Goal: Register for event/course

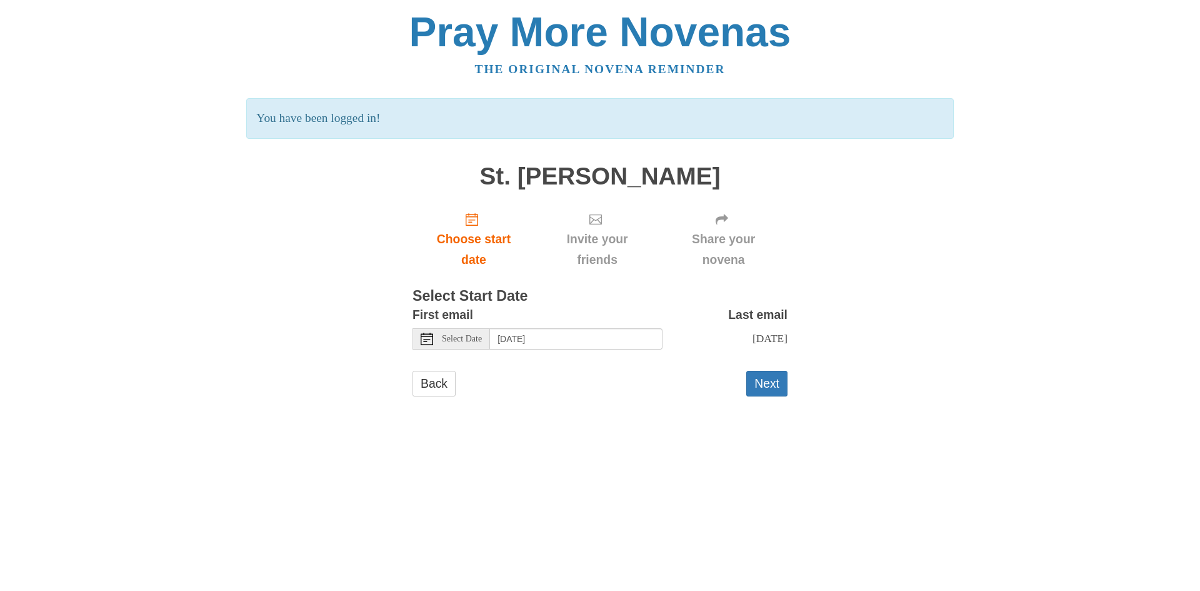
click at [490, 344] on div "Select Date" at bounding box center [452, 338] width 78 height 21
click at [775, 385] on button "Next" at bounding box center [767, 384] width 41 height 26
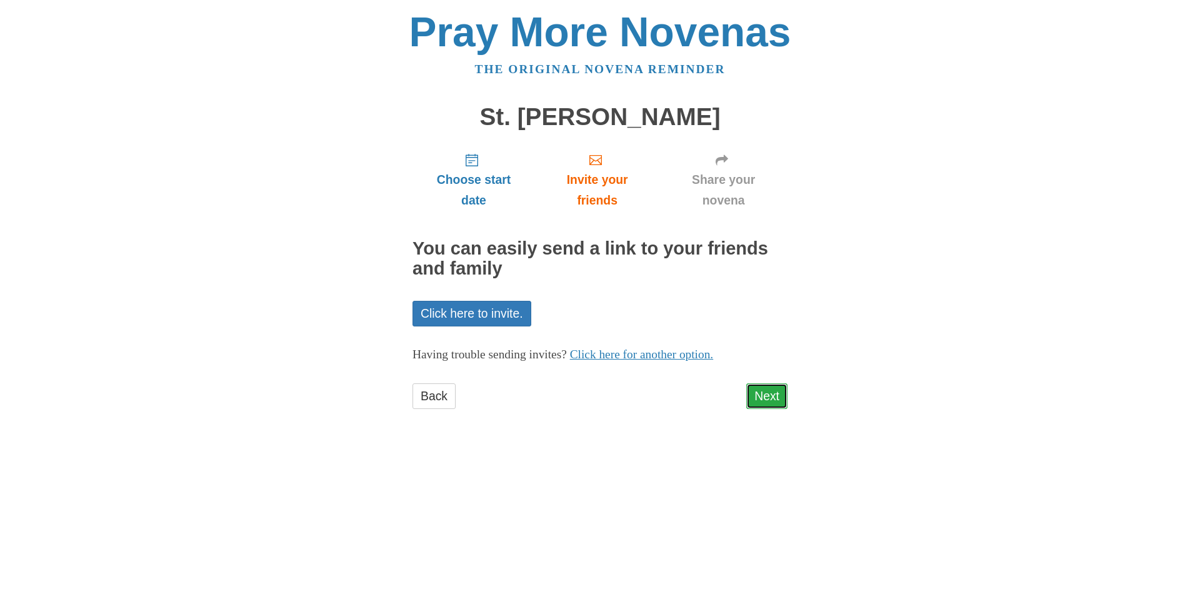
click at [768, 401] on link "Next" at bounding box center [767, 396] width 41 height 26
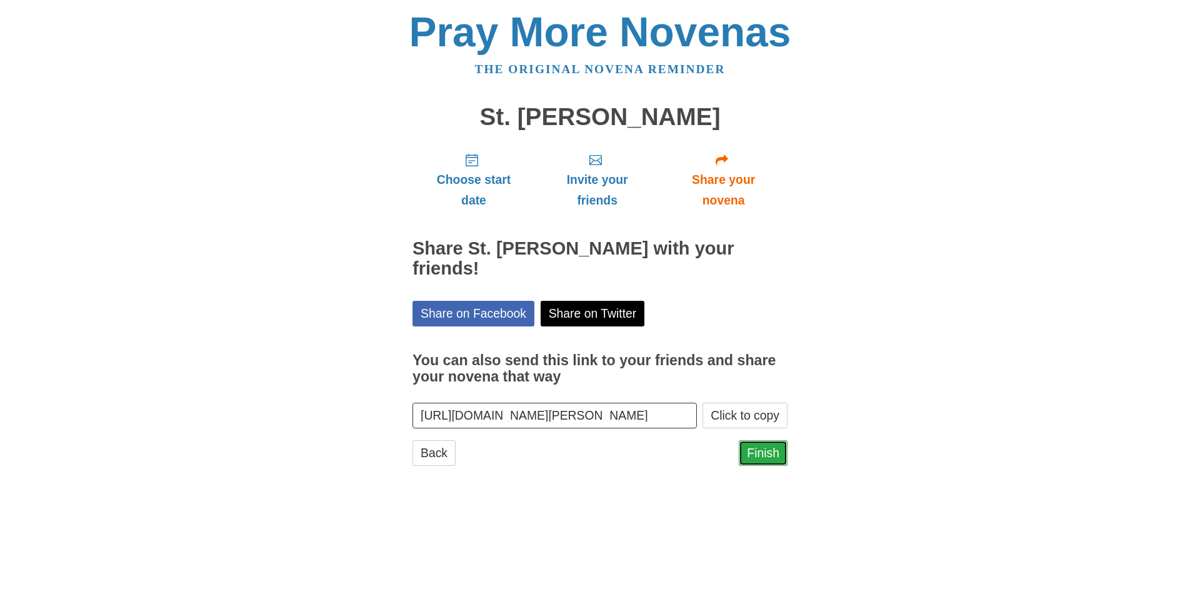
click at [760, 454] on link "Finish" at bounding box center [763, 453] width 49 height 26
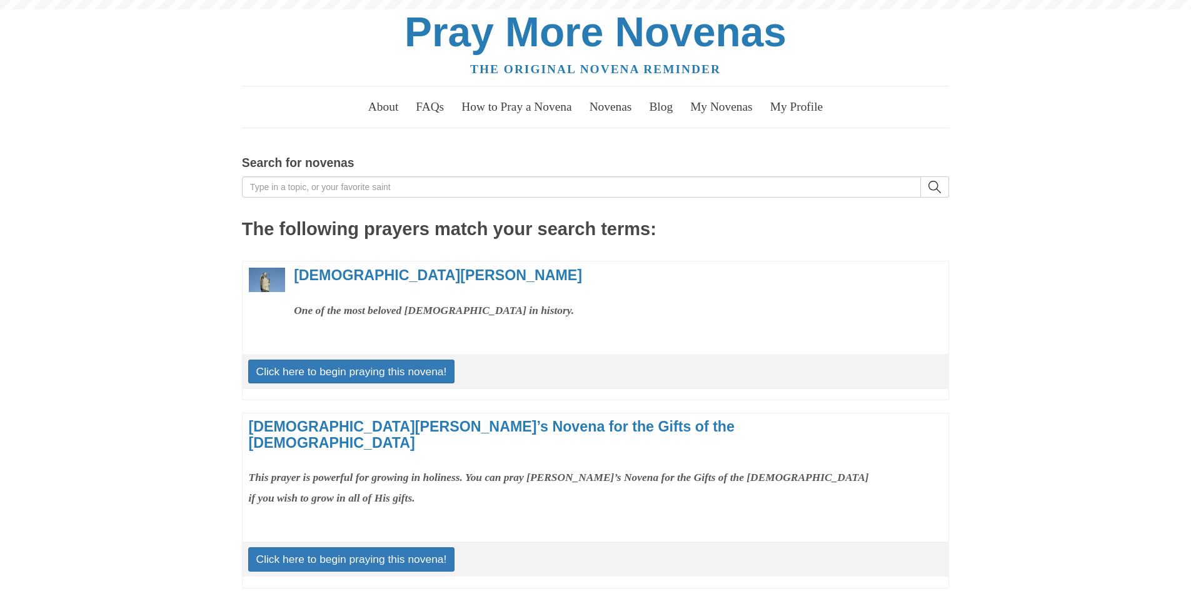
scroll to position [682, 0]
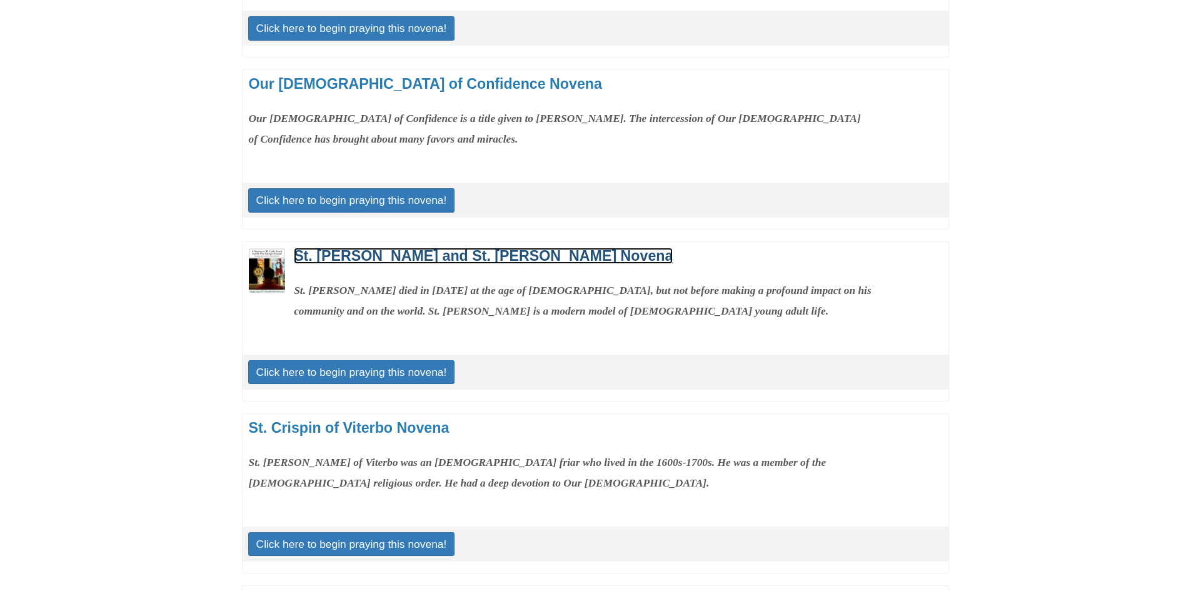
click at [400, 248] on link "St. [PERSON_NAME] and St. [PERSON_NAME] Novena" at bounding box center [483, 256] width 379 height 16
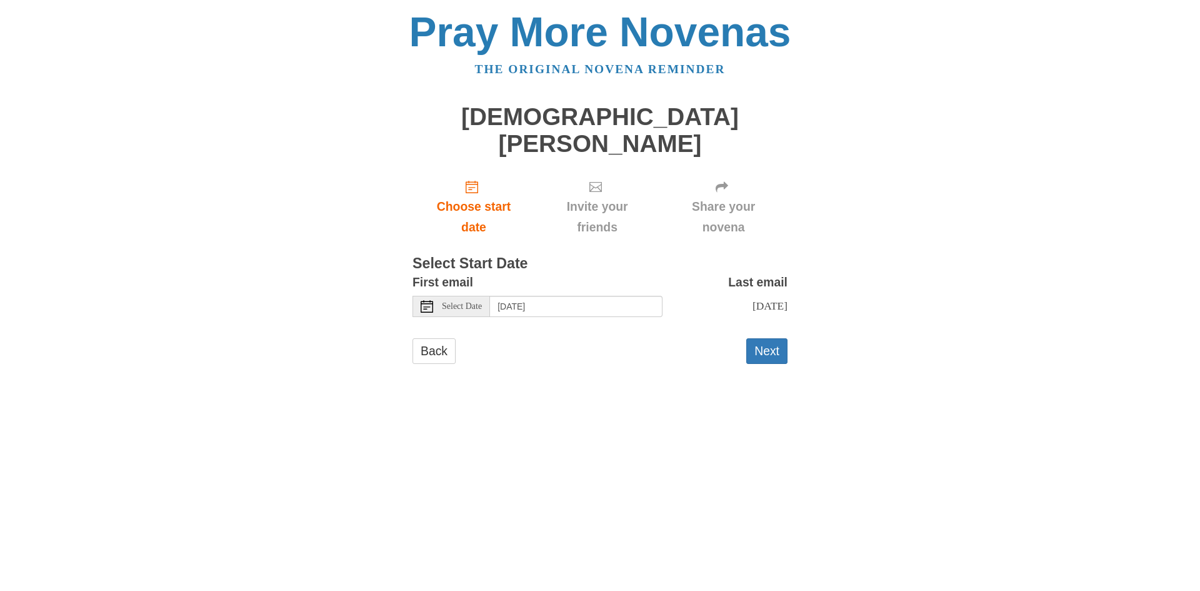
click at [482, 302] on span "Select Date" at bounding box center [462, 306] width 40 height 9
click at [763, 338] on button "Next" at bounding box center [767, 351] width 41 height 26
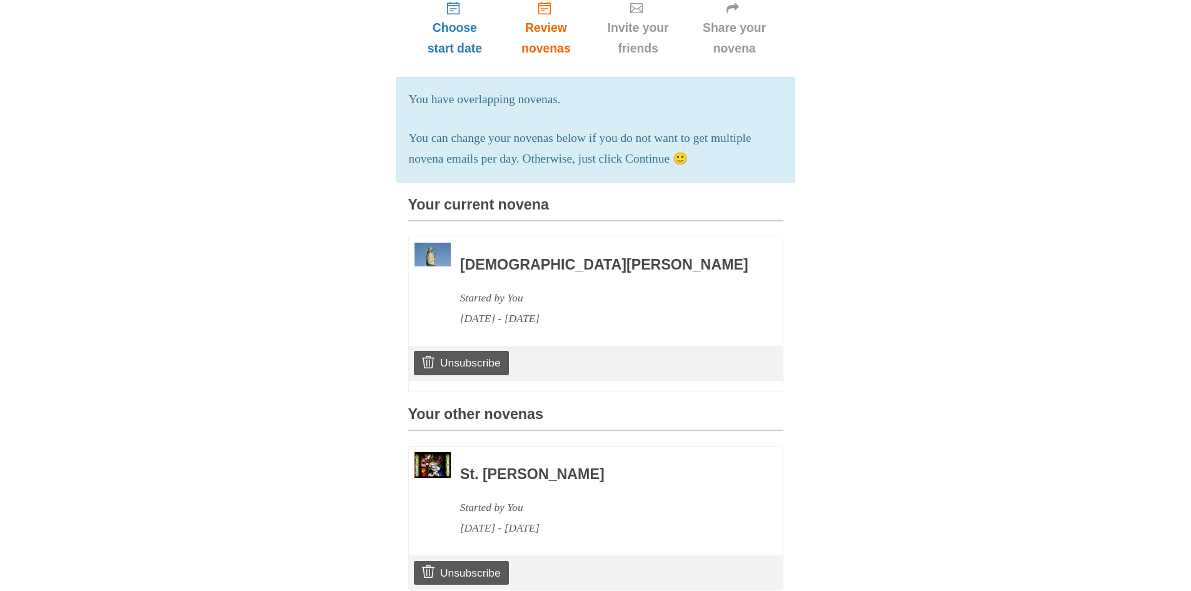
scroll to position [176, 0]
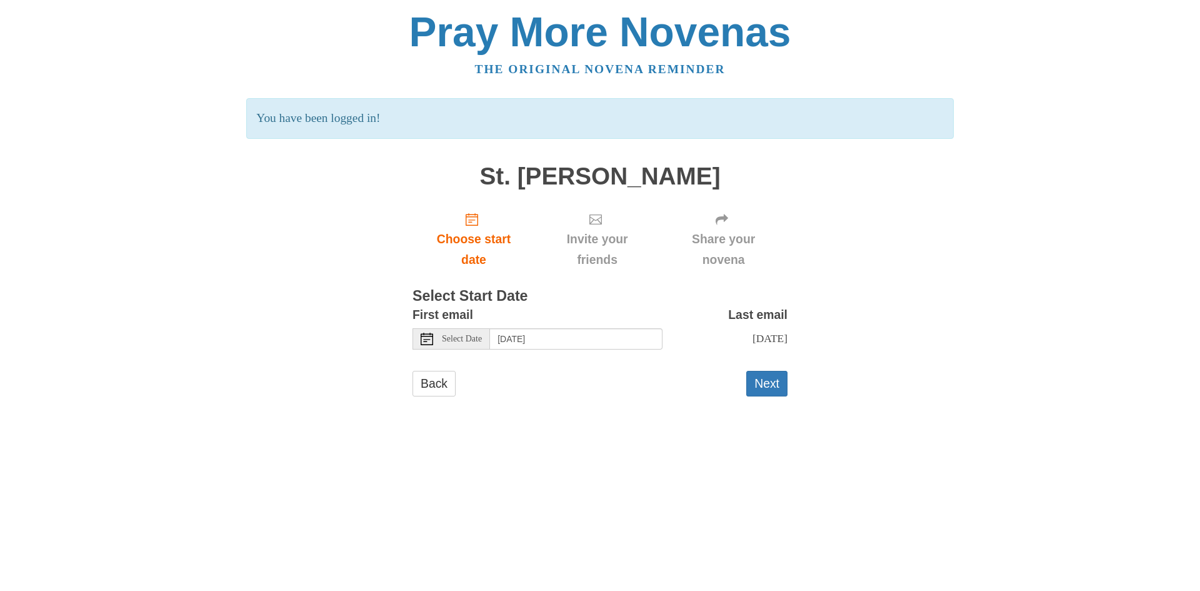
click at [473, 338] on span "Select Date" at bounding box center [462, 339] width 40 height 9
click at [767, 383] on button "Next" at bounding box center [767, 384] width 41 height 26
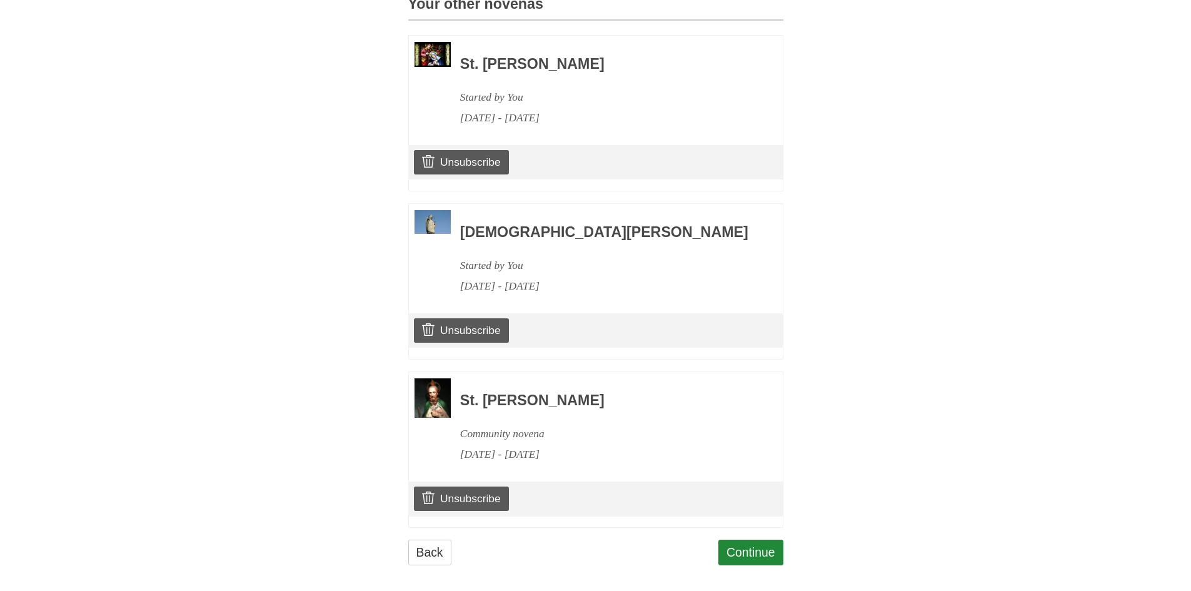
scroll to position [594, 0]
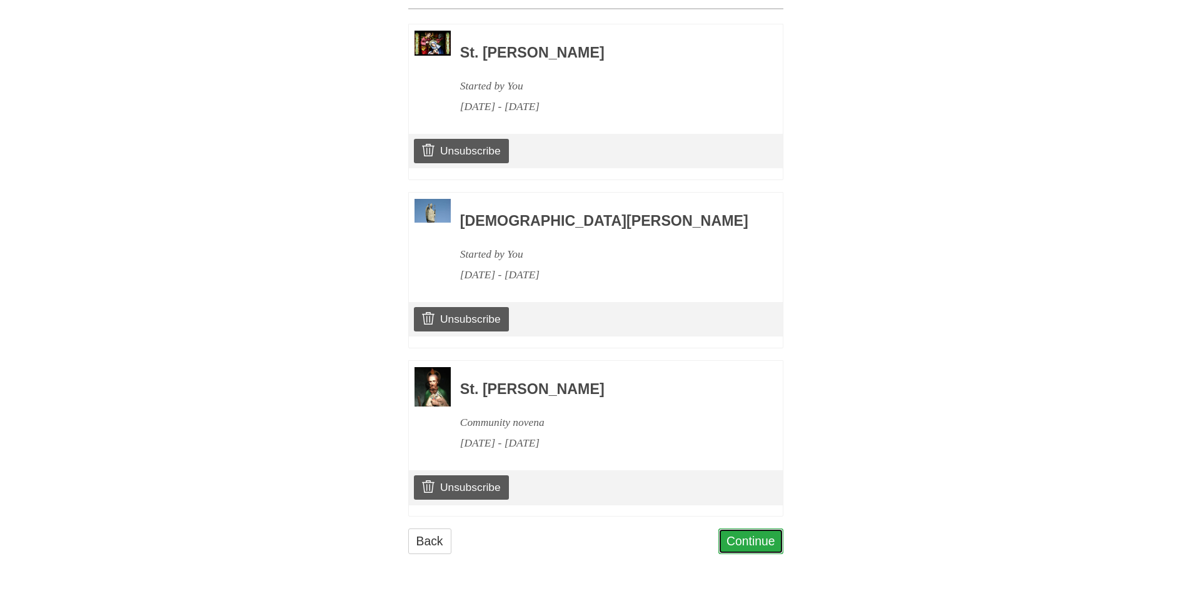
click at [736, 545] on link "Continue" at bounding box center [750, 541] width 65 height 26
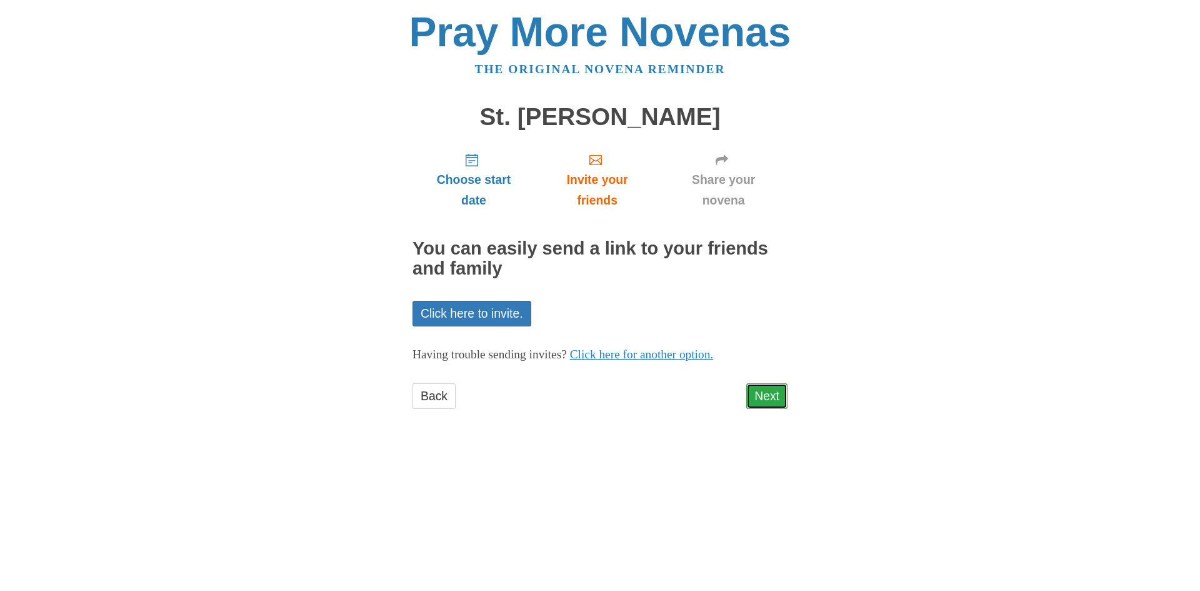
click at [771, 398] on link "Next" at bounding box center [767, 396] width 41 height 26
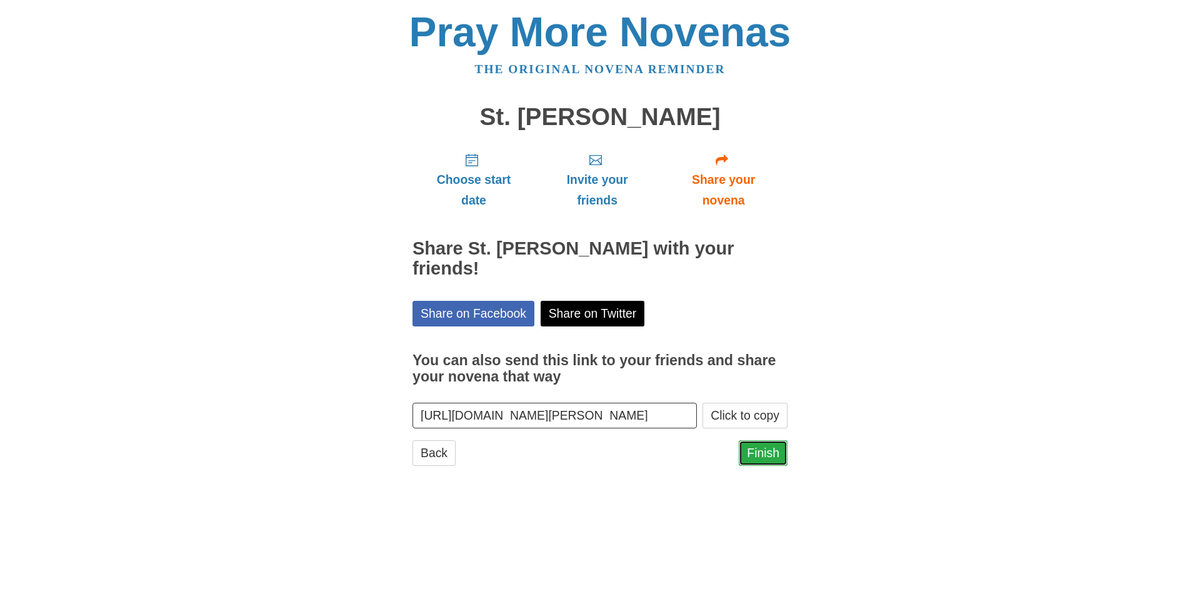
click at [760, 452] on link "Finish" at bounding box center [763, 453] width 49 height 26
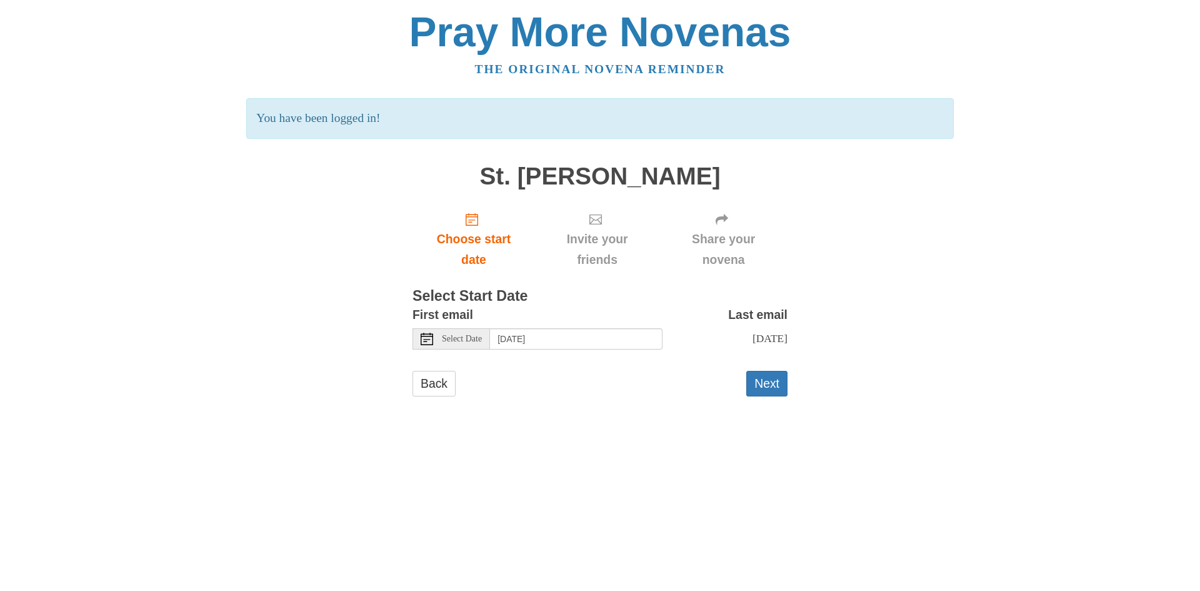
click at [490, 332] on div "Select Date" at bounding box center [452, 338] width 78 height 21
click at [764, 388] on button "Next" at bounding box center [767, 384] width 41 height 26
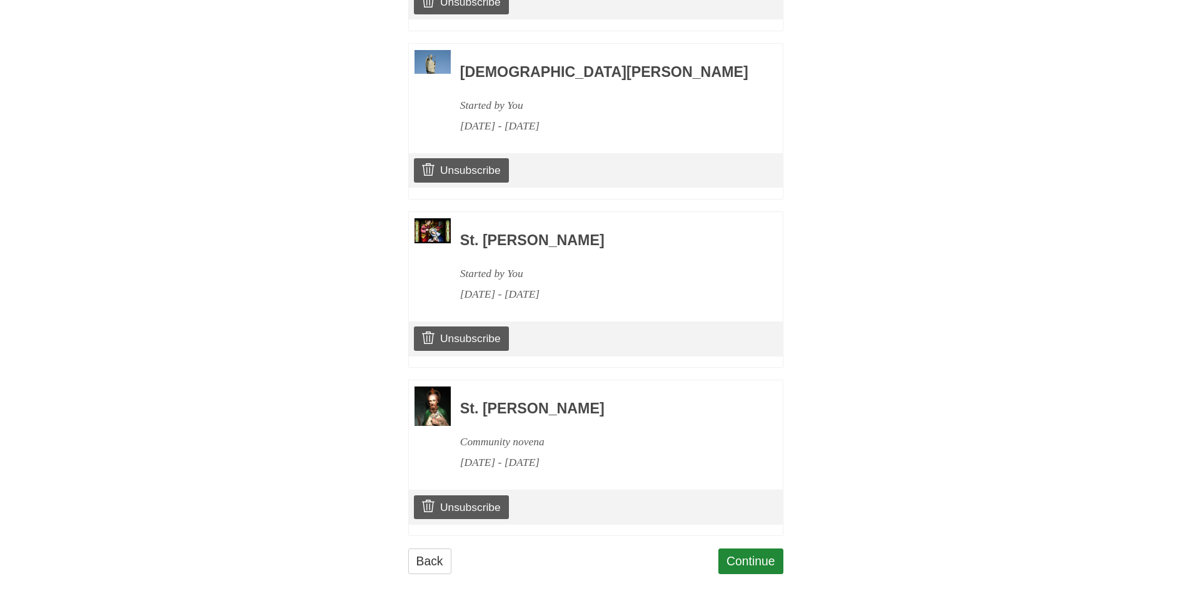
scroll to position [763, 0]
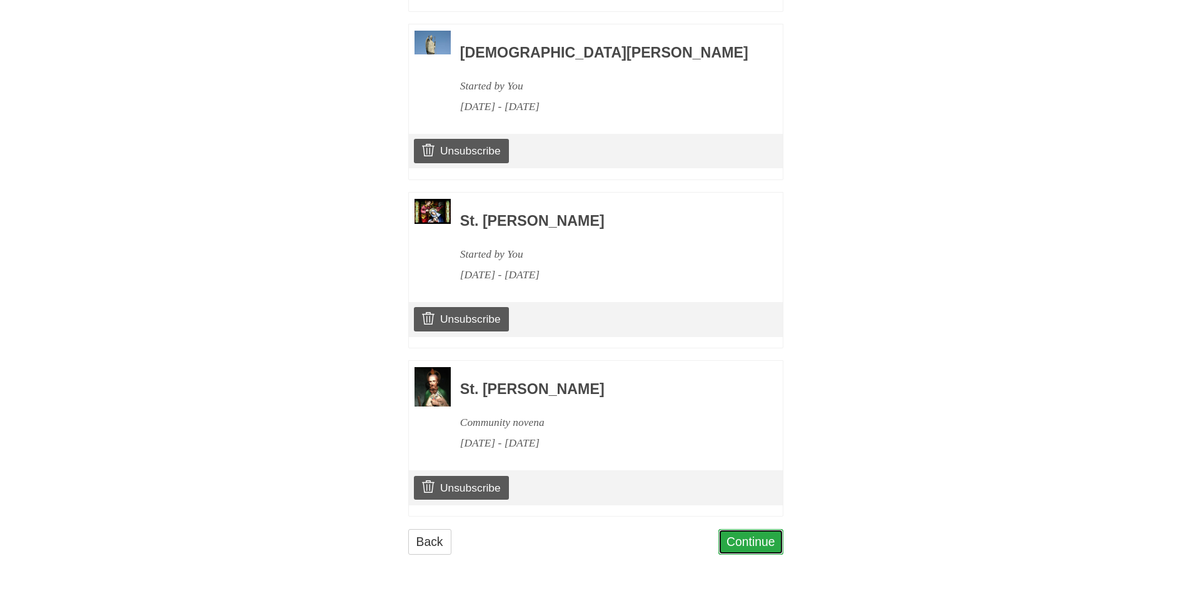
click at [760, 545] on link "Continue" at bounding box center [750, 542] width 65 height 26
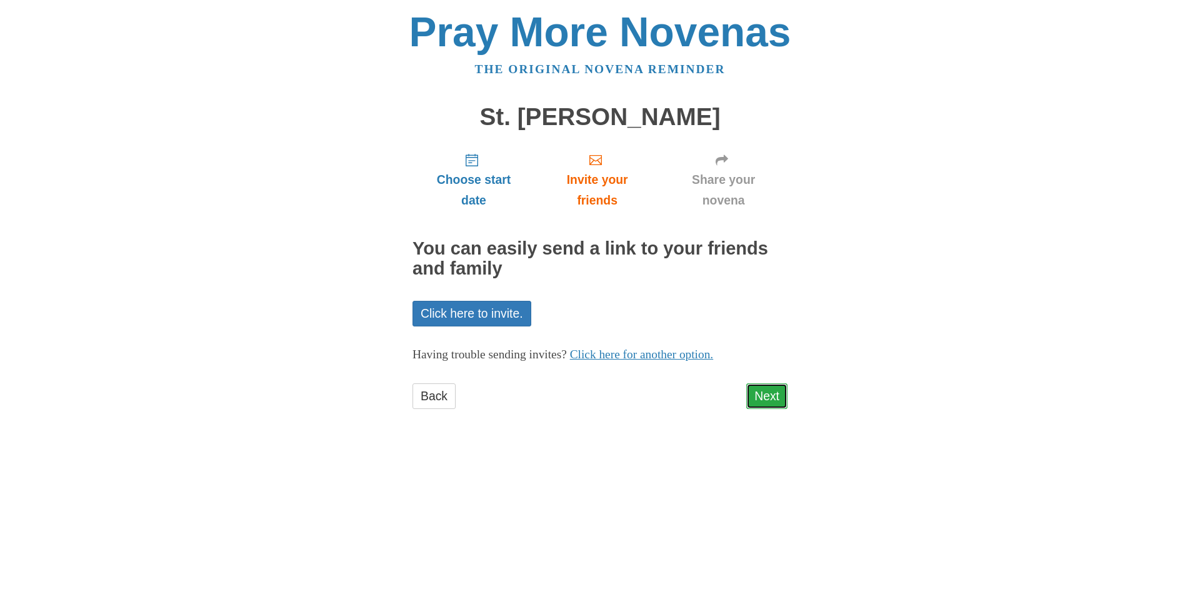
click at [765, 396] on link "Next" at bounding box center [767, 396] width 41 height 26
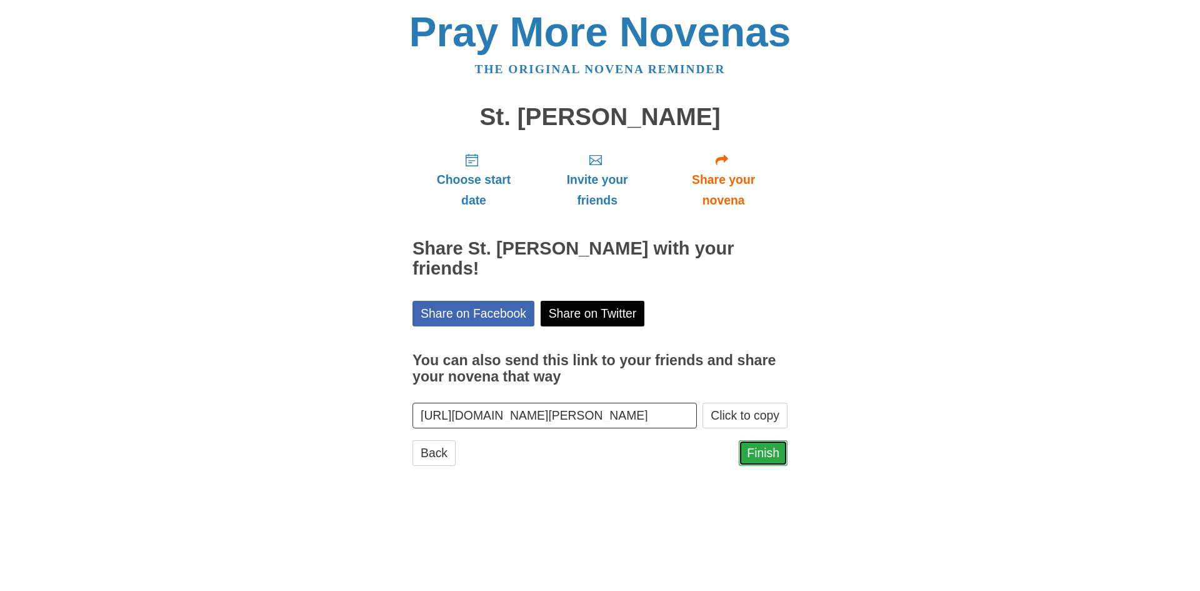
click at [759, 453] on link "Finish" at bounding box center [763, 453] width 49 height 26
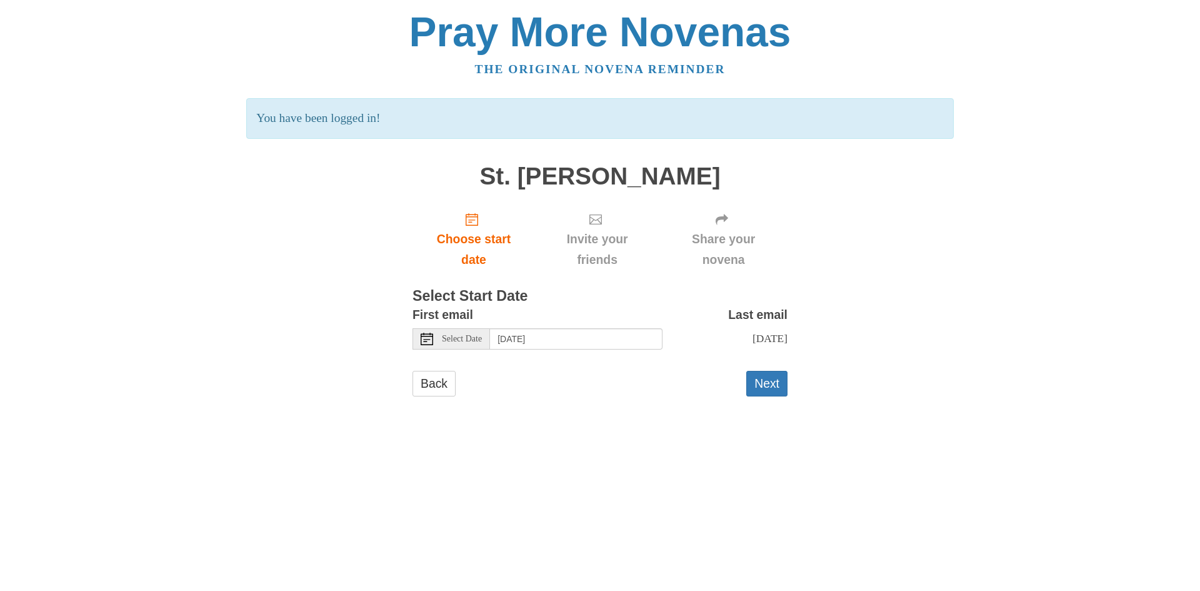
click at [480, 343] on span "Select Date" at bounding box center [462, 339] width 40 height 9
click at [763, 380] on button "Next" at bounding box center [767, 384] width 41 height 26
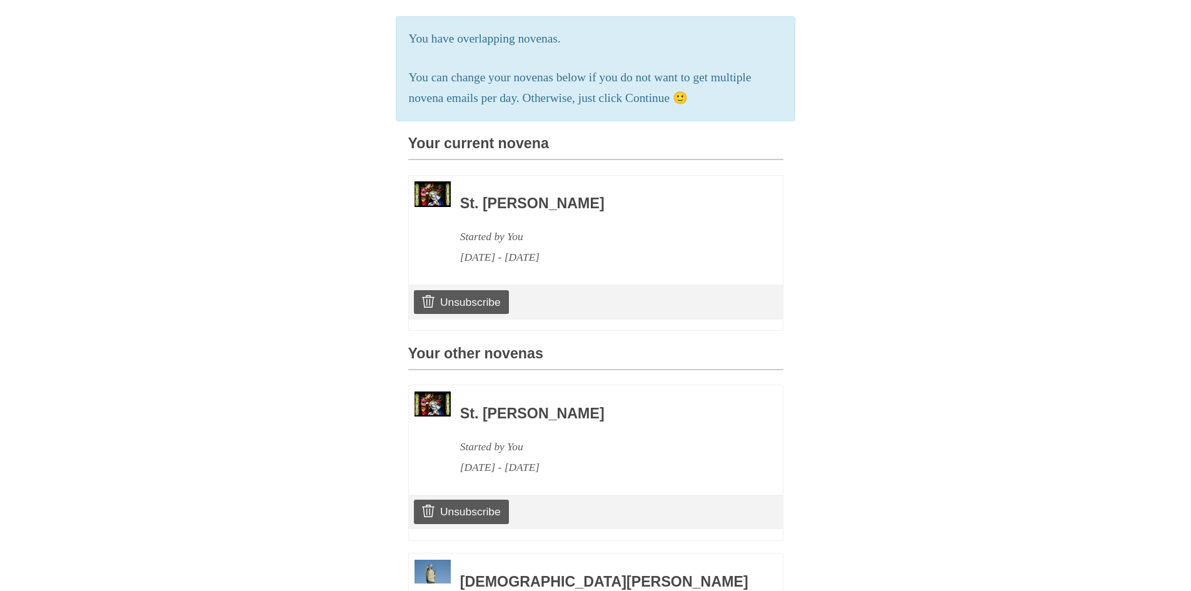
scroll to position [250, 0]
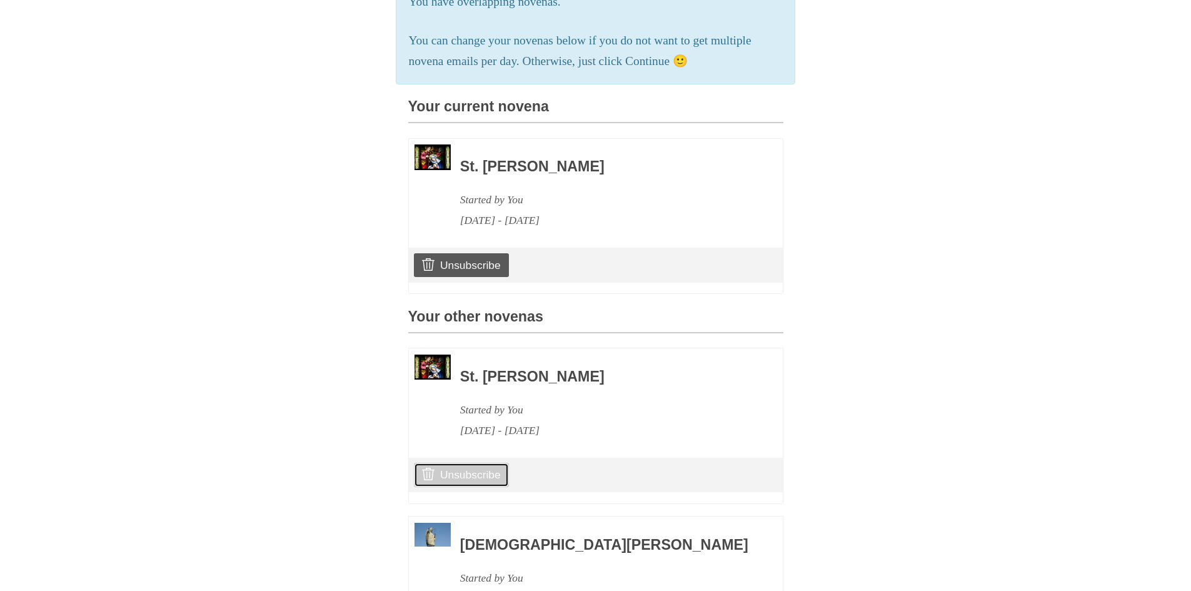
click at [465, 486] on link "Unsubscribe" at bounding box center [461, 475] width 94 height 24
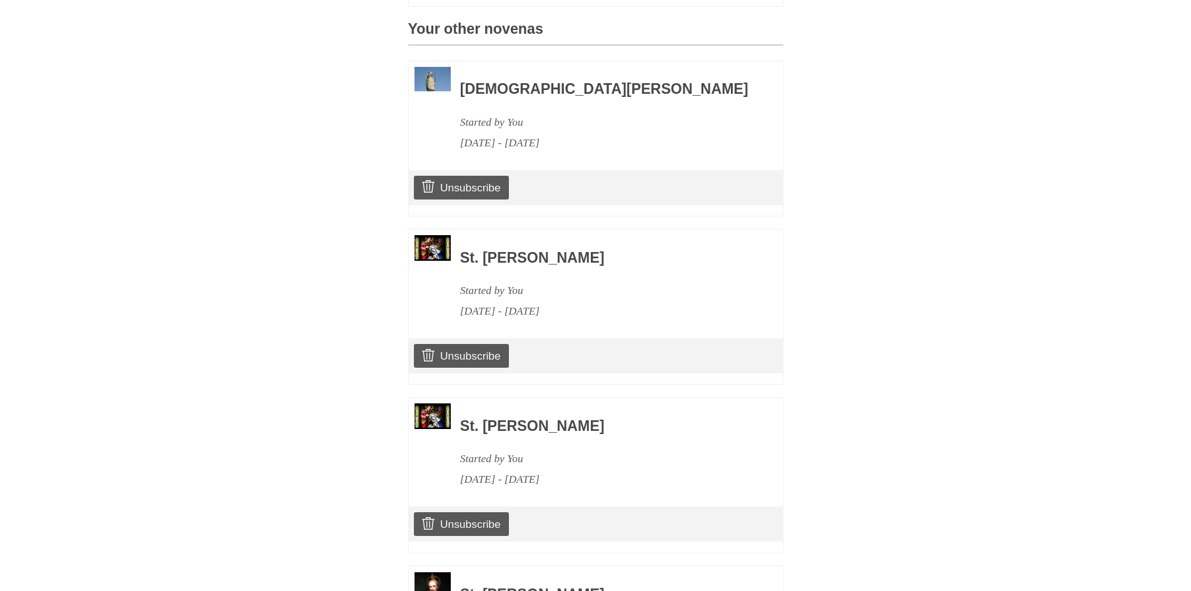
scroll to position [625, 0]
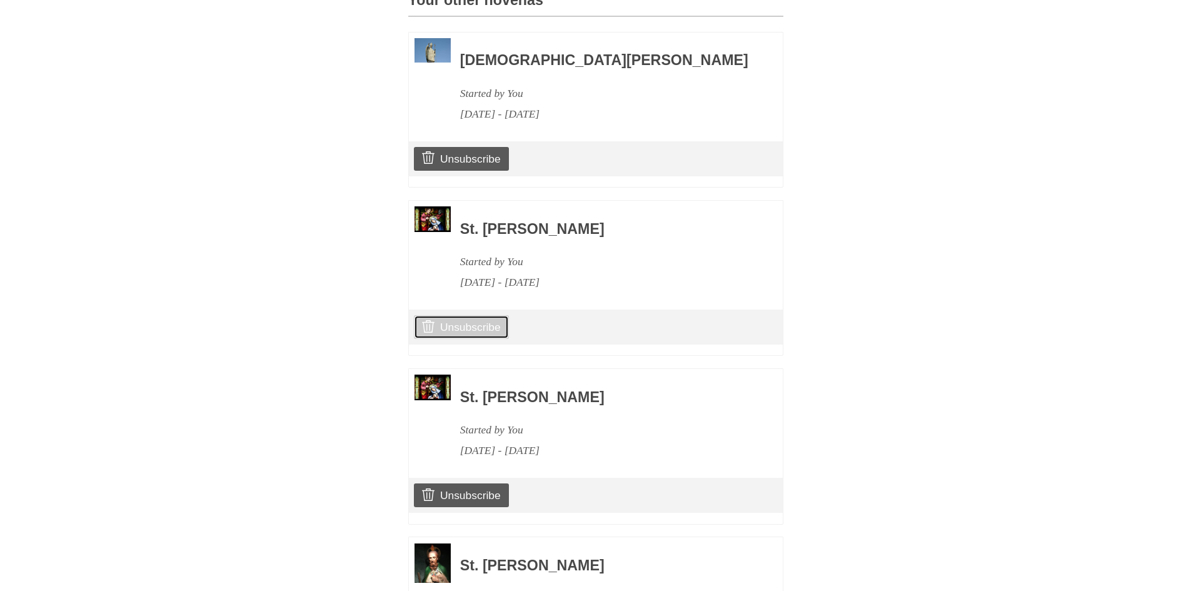
click at [474, 339] on link "Unsubscribe" at bounding box center [461, 327] width 94 height 24
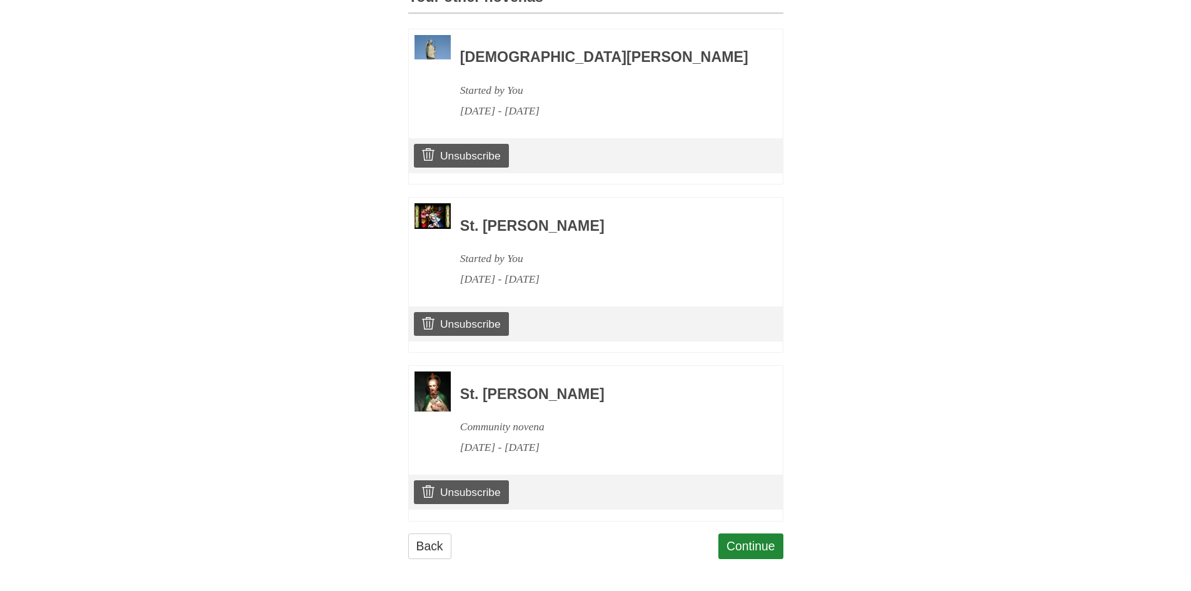
scroll to position [653, 0]
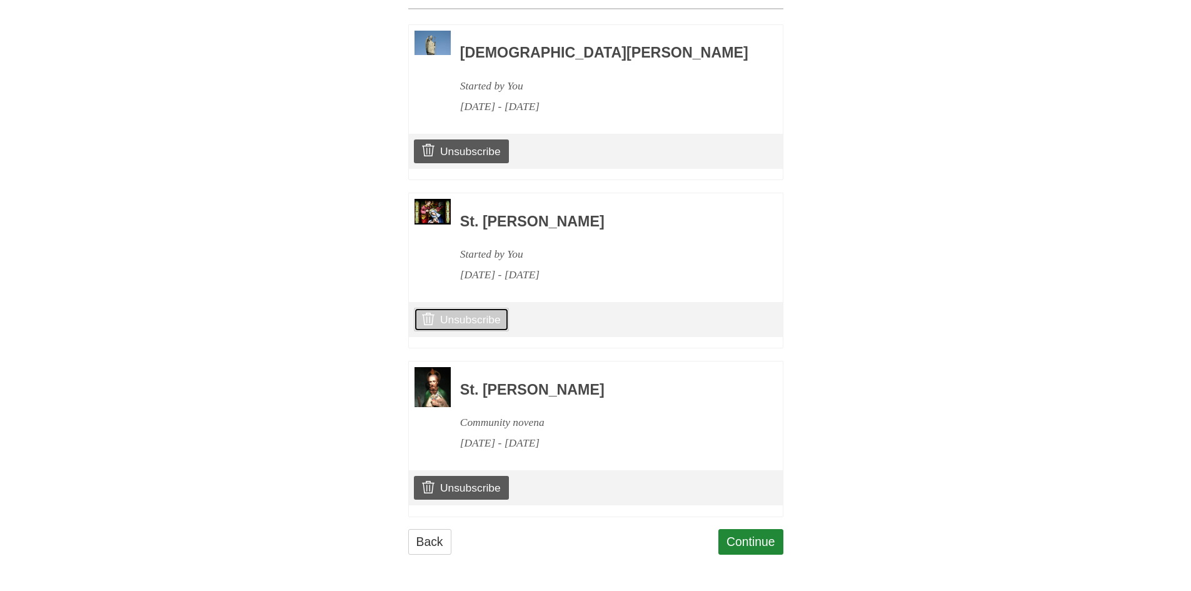
click at [475, 314] on link "Unsubscribe" at bounding box center [461, 320] width 94 height 24
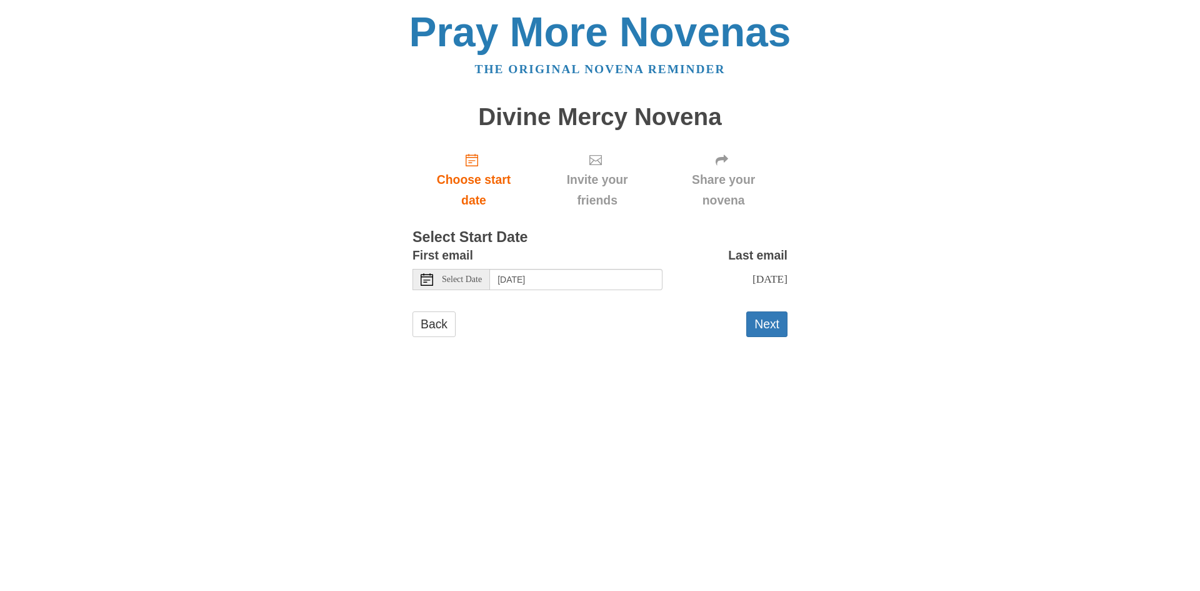
click at [490, 281] on div "Select Date" at bounding box center [452, 279] width 78 height 21
click at [765, 323] on button "Next" at bounding box center [767, 324] width 41 height 26
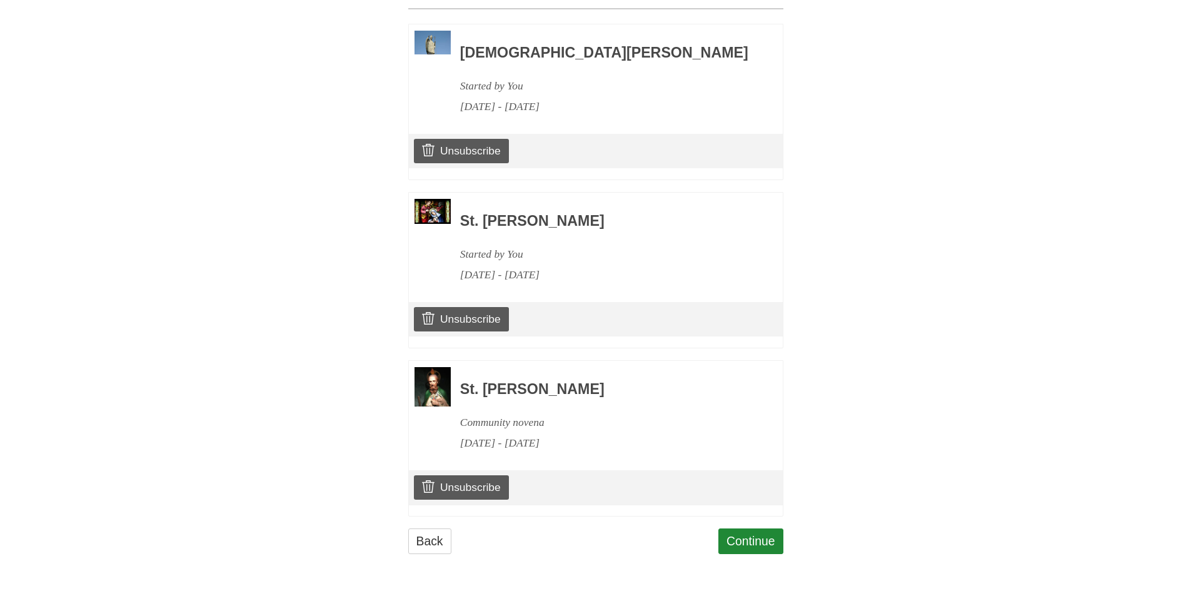
scroll to position [594, 0]
click at [742, 544] on link "Continue" at bounding box center [750, 541] width 65 height 26
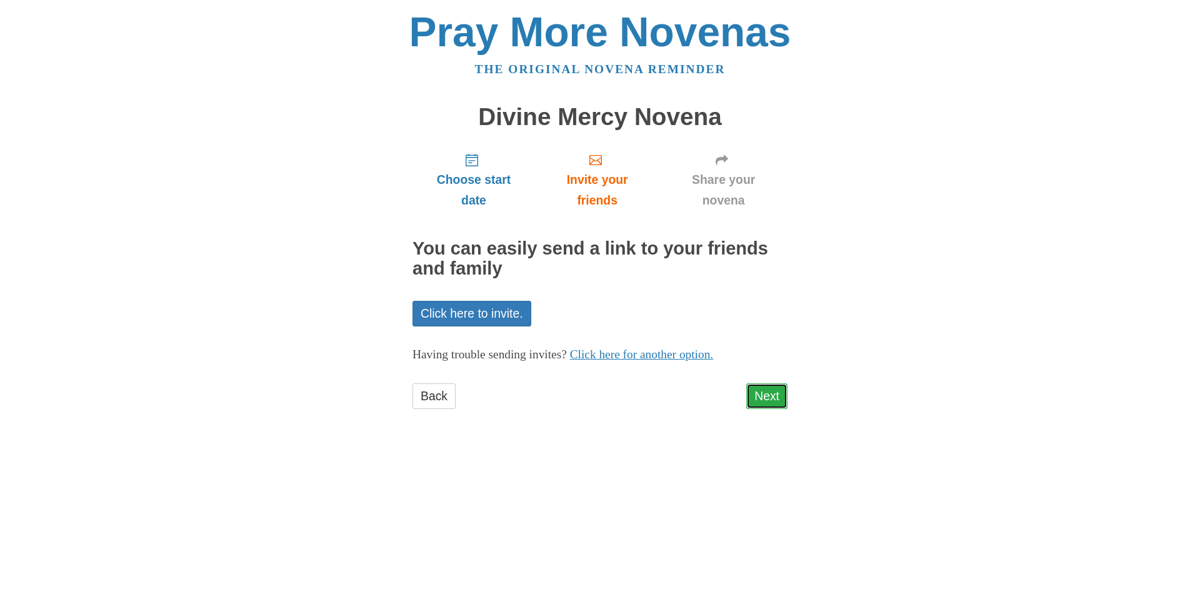
click at [769, 391] on link "Next" at bounding box center [767, 396] width 41 height 26
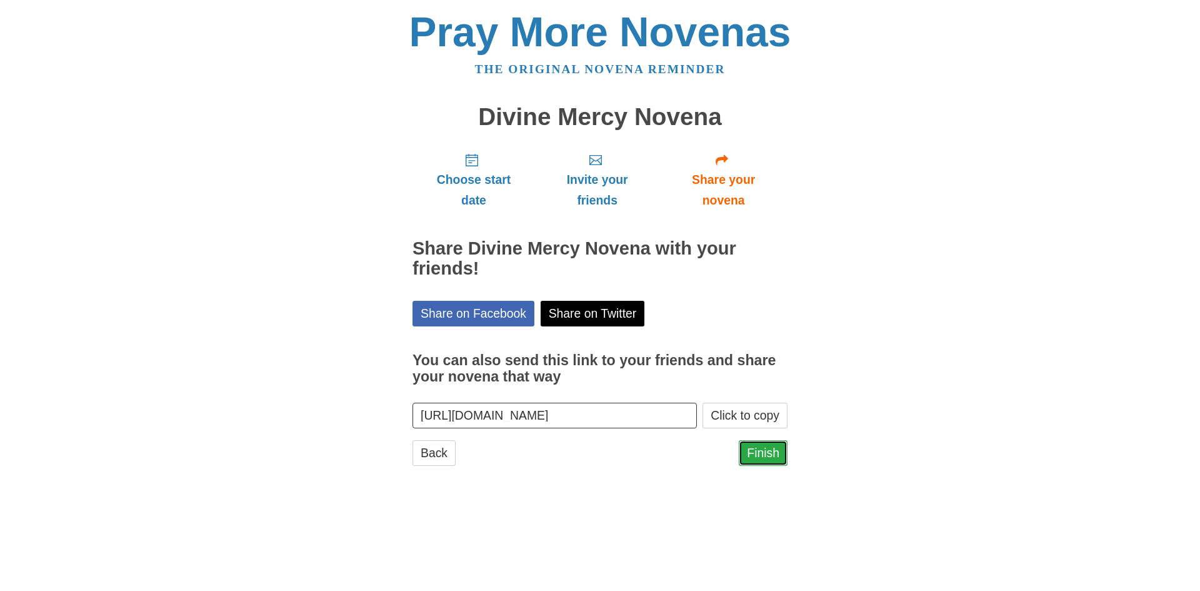
click at [757, 451] on link "Finish" at bounding box center [763, 453] width 49 height 26
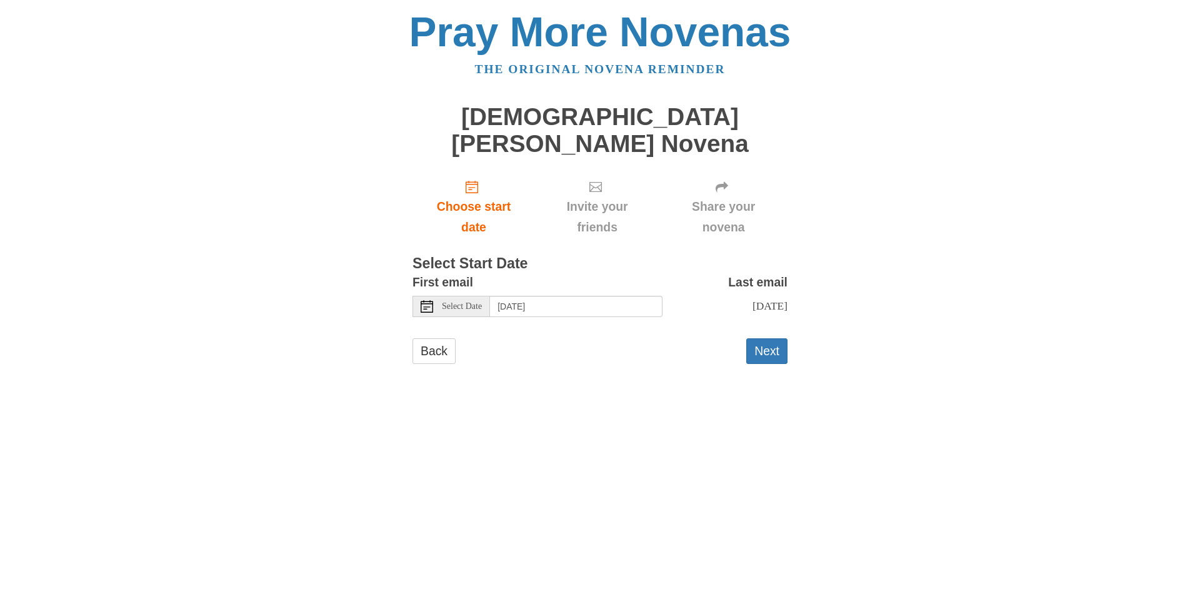
click at [481, 302] on span "Select Date" at bounding box center [462, 306] width 40 height 9
click at [753, 338] on button "Next" at bounding box center [767, 351] width 41 height 26
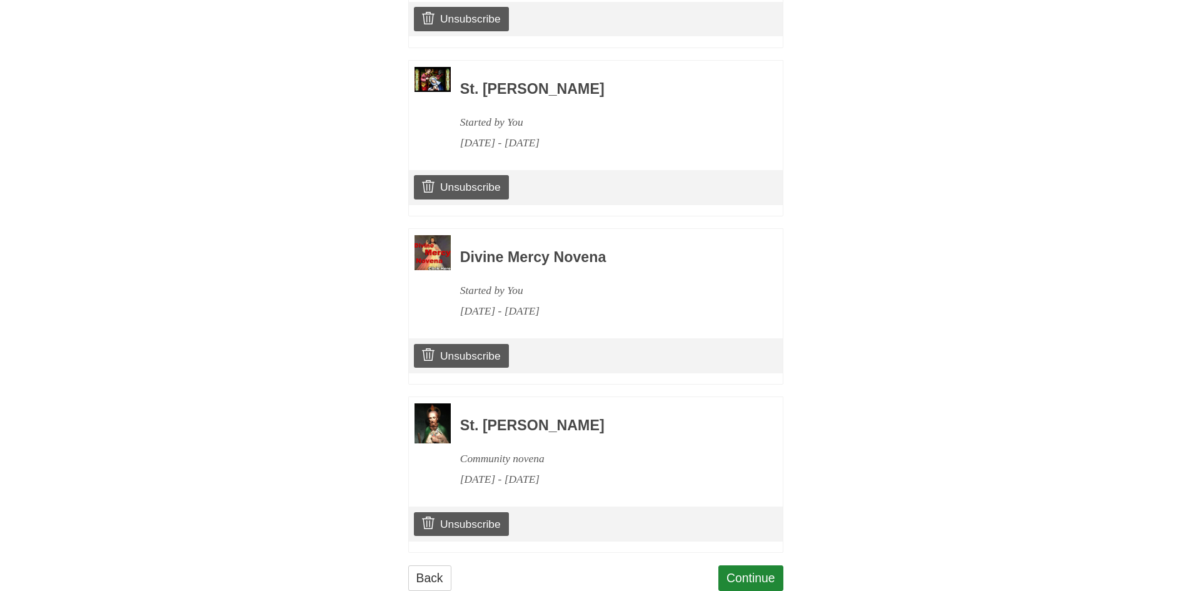
scroll to position [763, 0]
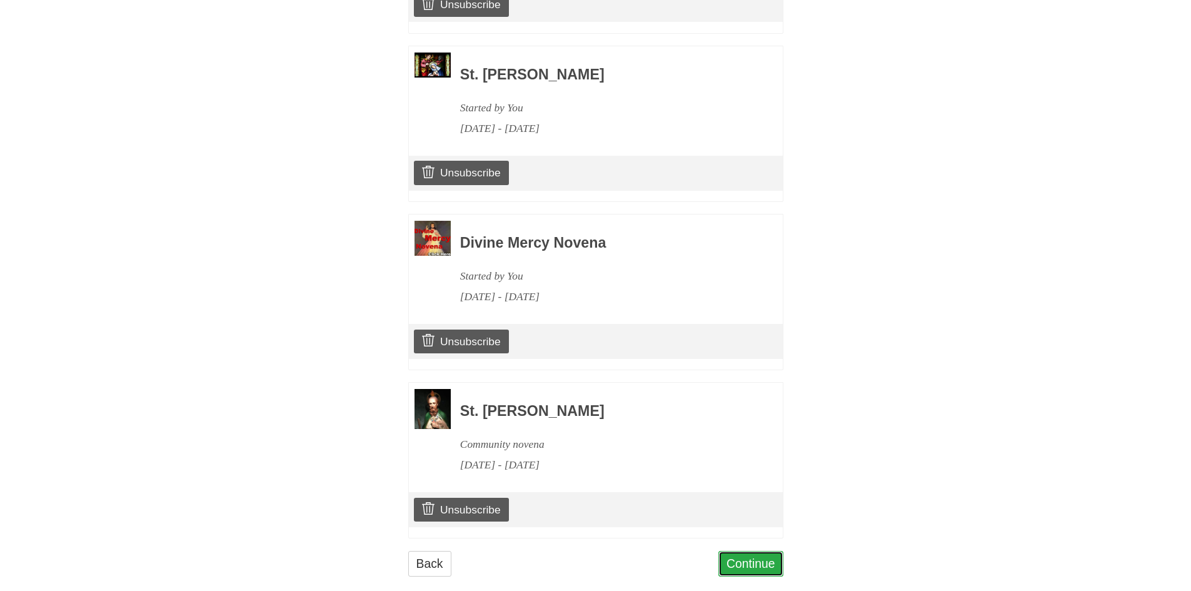
click at [749, 551] on link "Continue" at bounding box center [750, 564] width 65 height 26
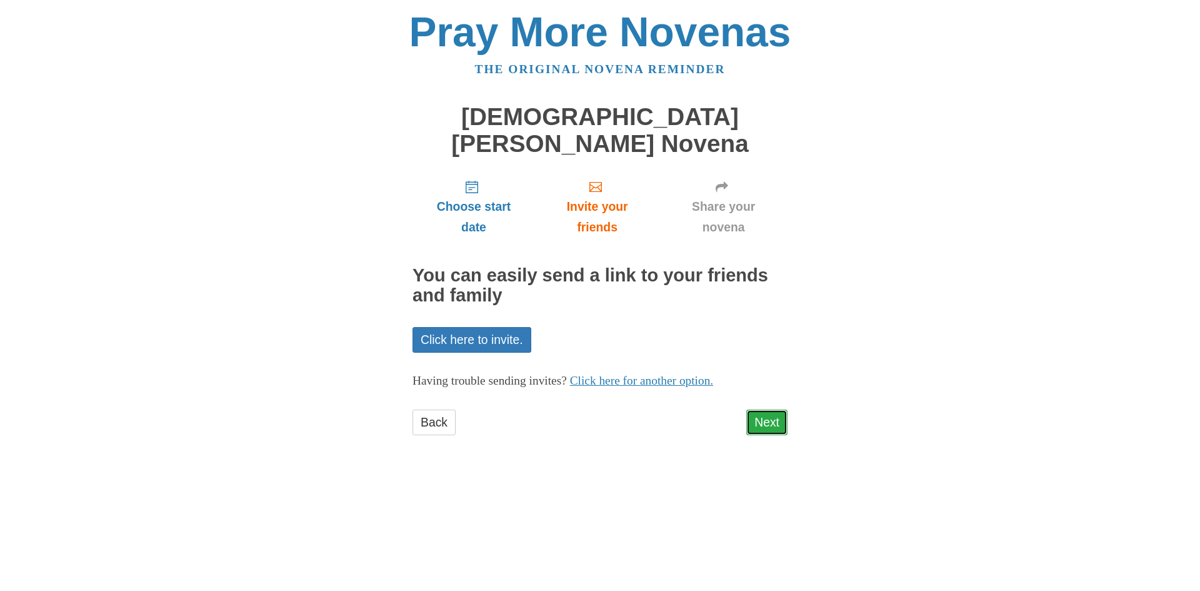
click at [762, 410] on link "Next" at bounding box center [767, 423] width 41 height 26
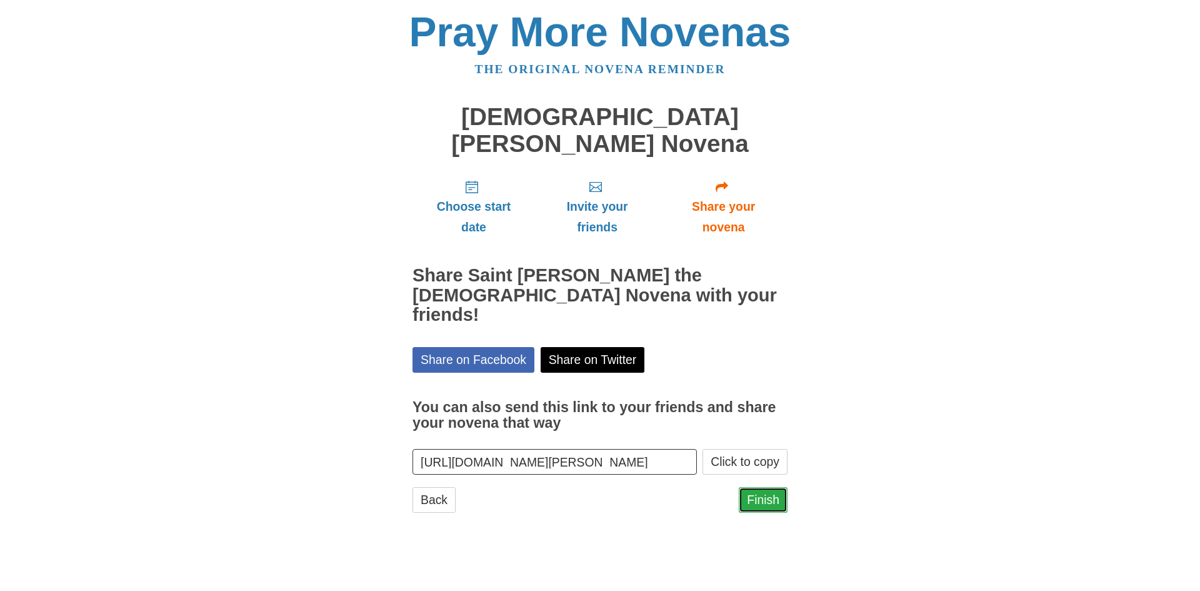
click at [757, 487] on link "Finish" at bounding box center [763, 500] width 49 height 26
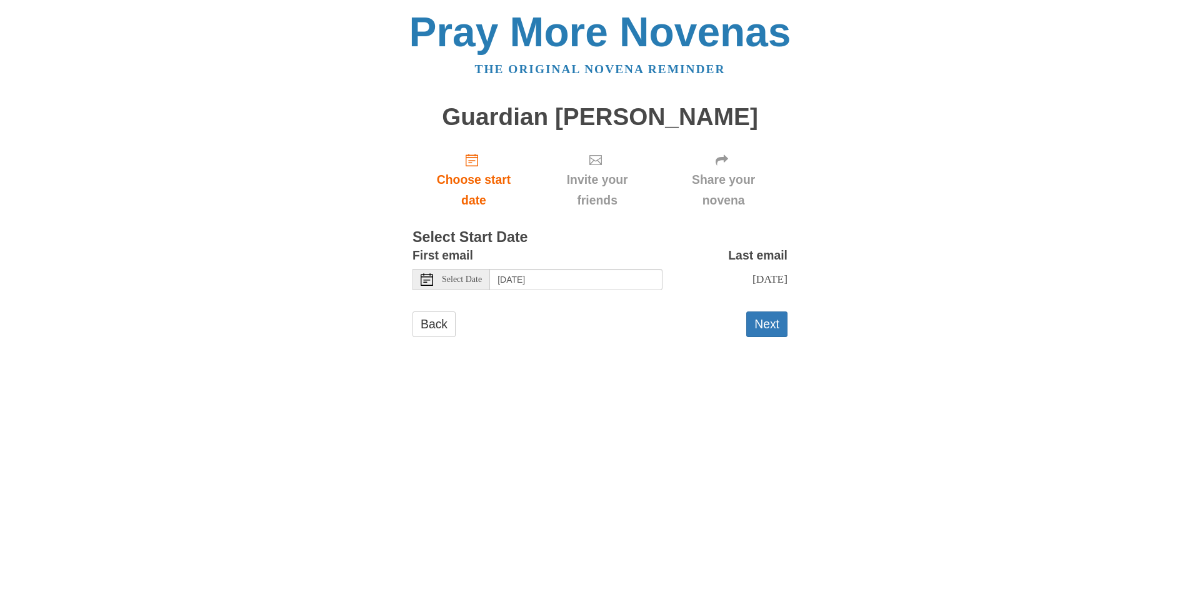
click at [490, 284] on div "Select Date" at bounding box center [452, 279] width 78 height 21
click at [760, 324] on button "Next" at bounding box center [767, 324] width 41 height 26
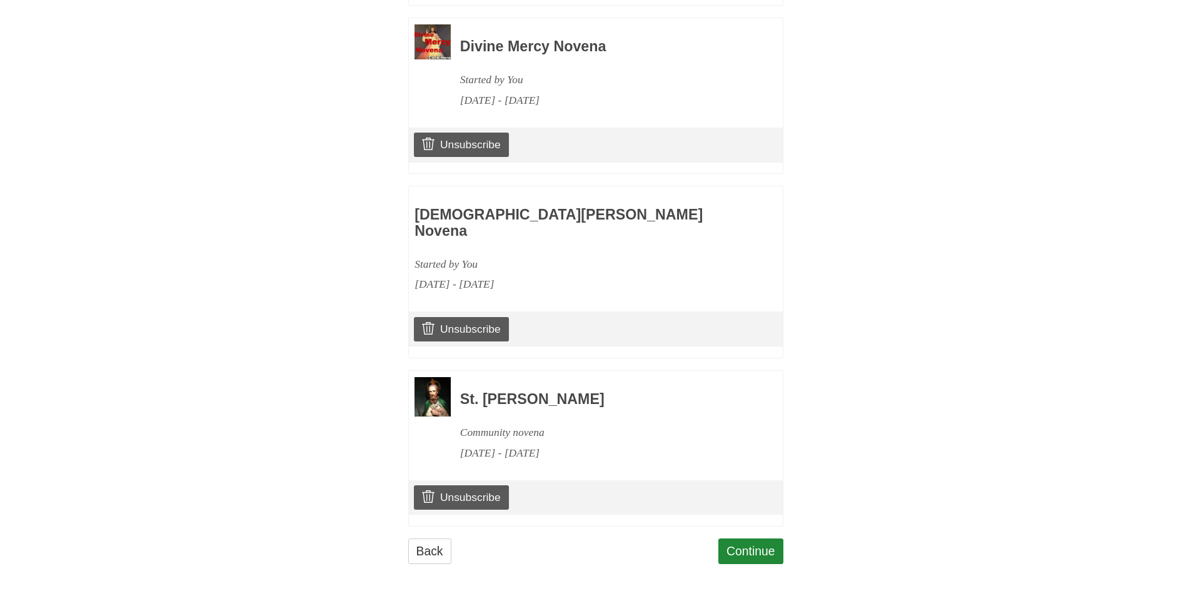
scroll to position [931, 0]
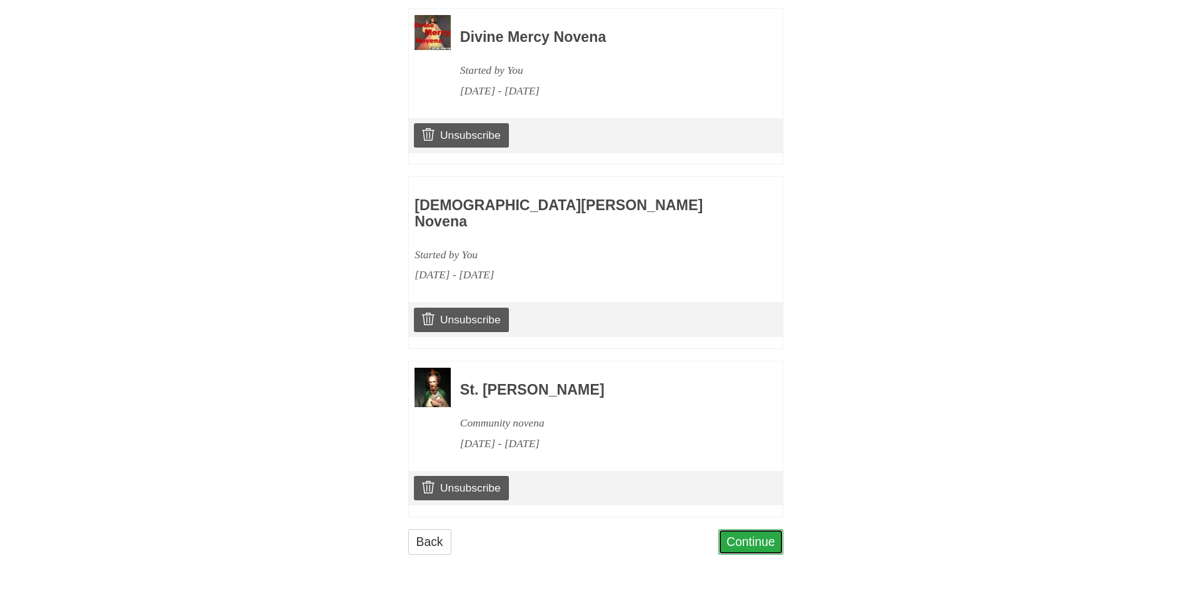
click at [741, 536] on link "Continue" at bounding box center [750, 542] width 65 height 26
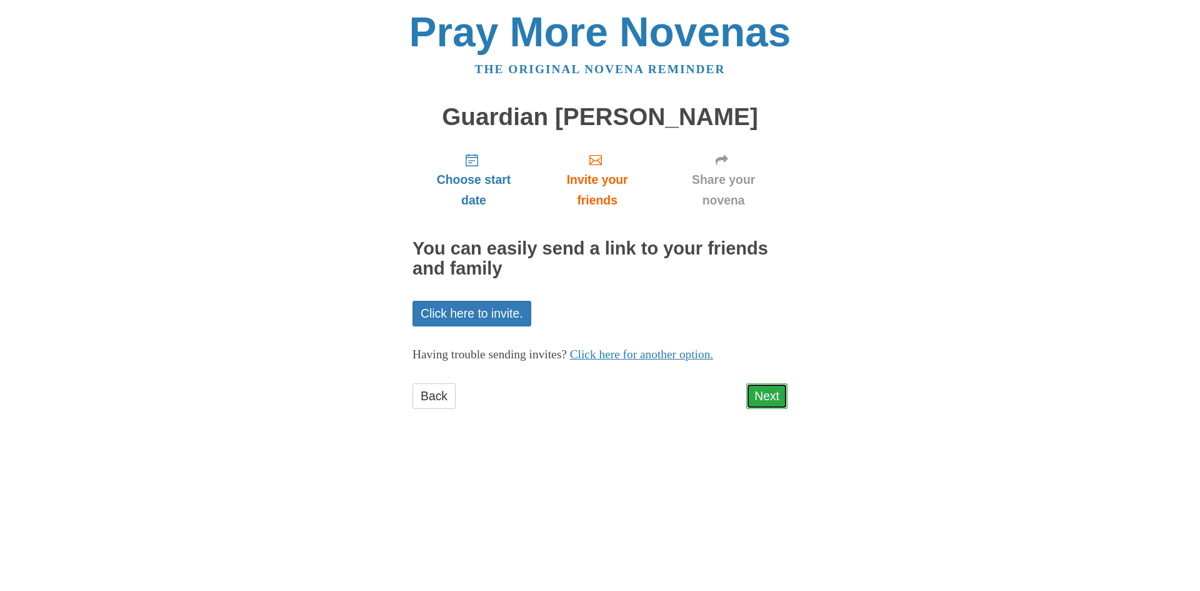
click at [764, 397] on link "Next" at bounding box center [767, 396] width 41 height 26
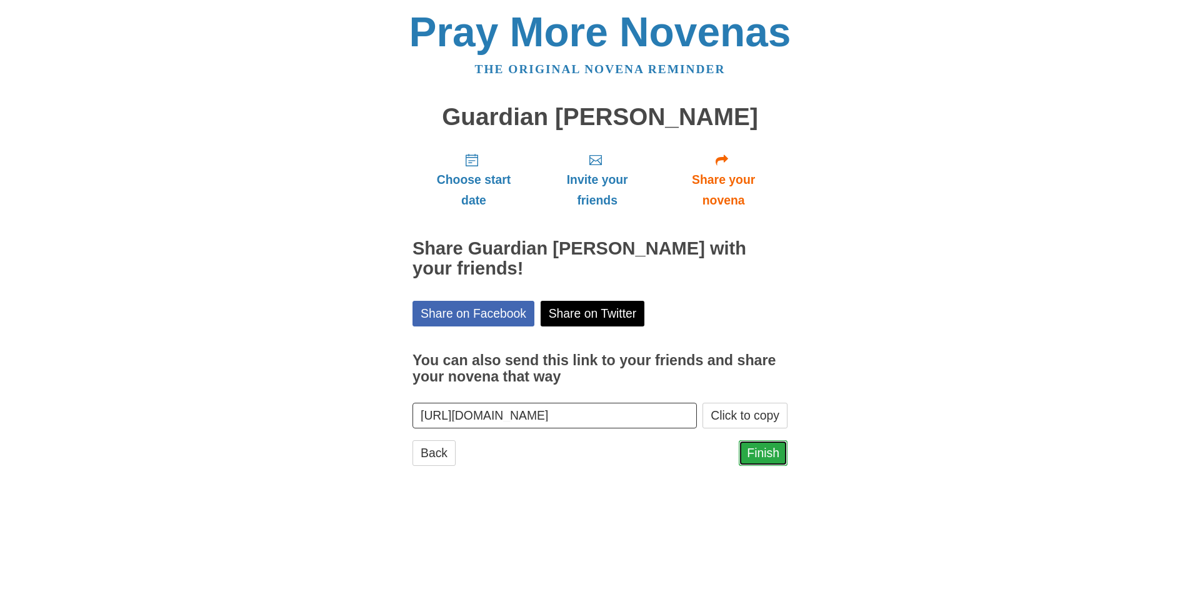
click at [762, 456] on link "Finish" at bounding box center [763, 453] width 49 height 26
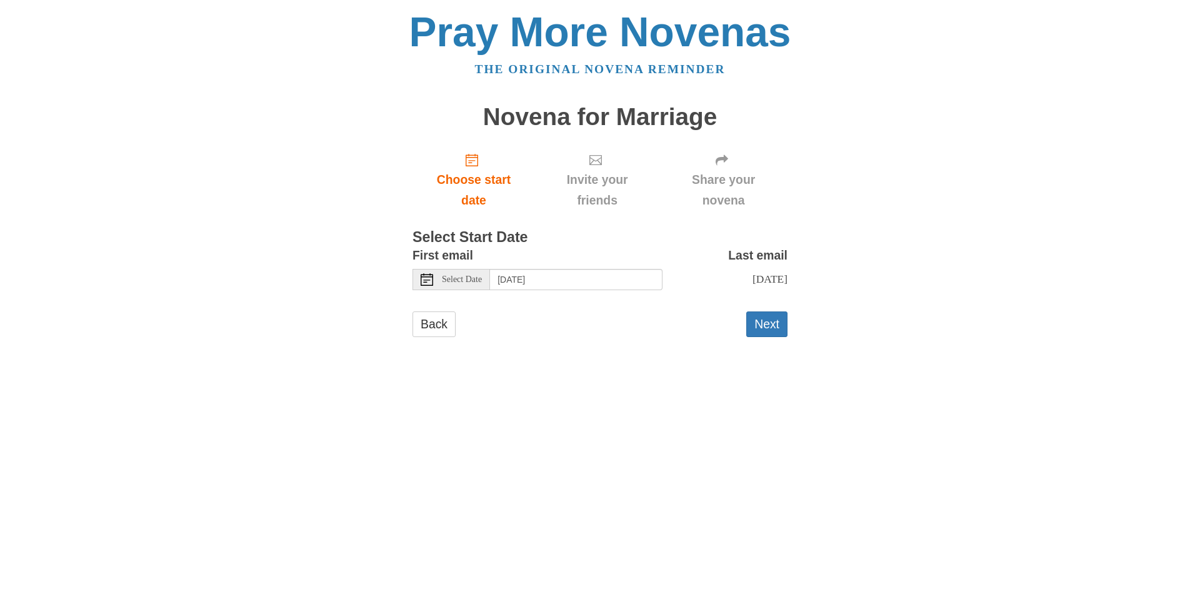
click at [482, 280] on span "Select Date" at bounding box center [462, 279] width 40 height 9
click at [773, 324] on button "Next" at bounding box center [767, 324] width 41 height 26
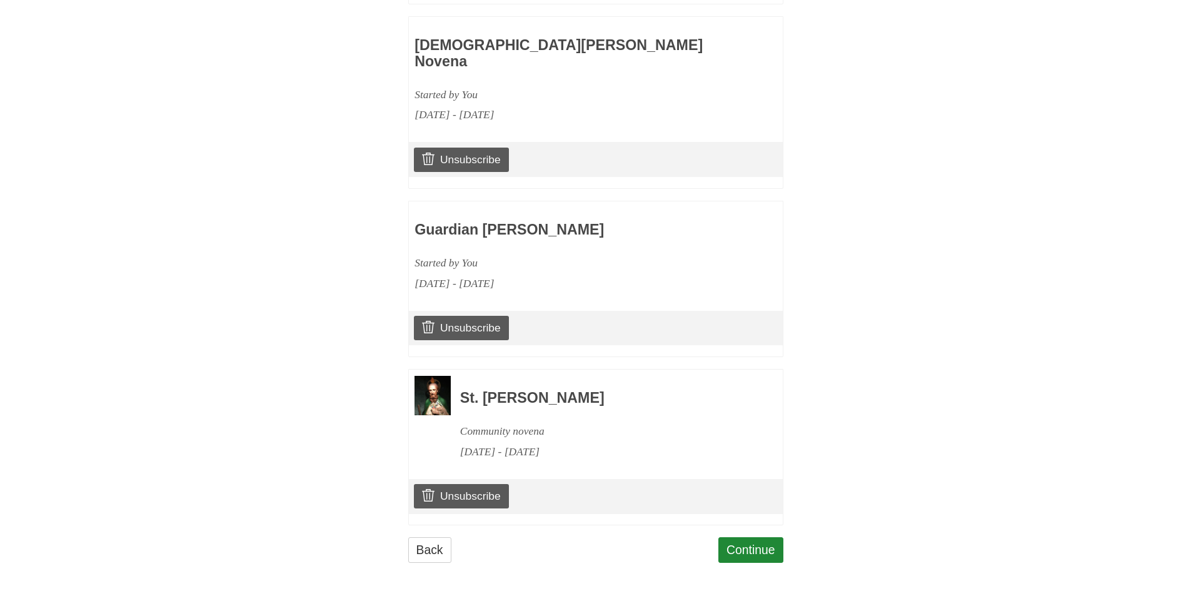
scroll to position [1099, 0]
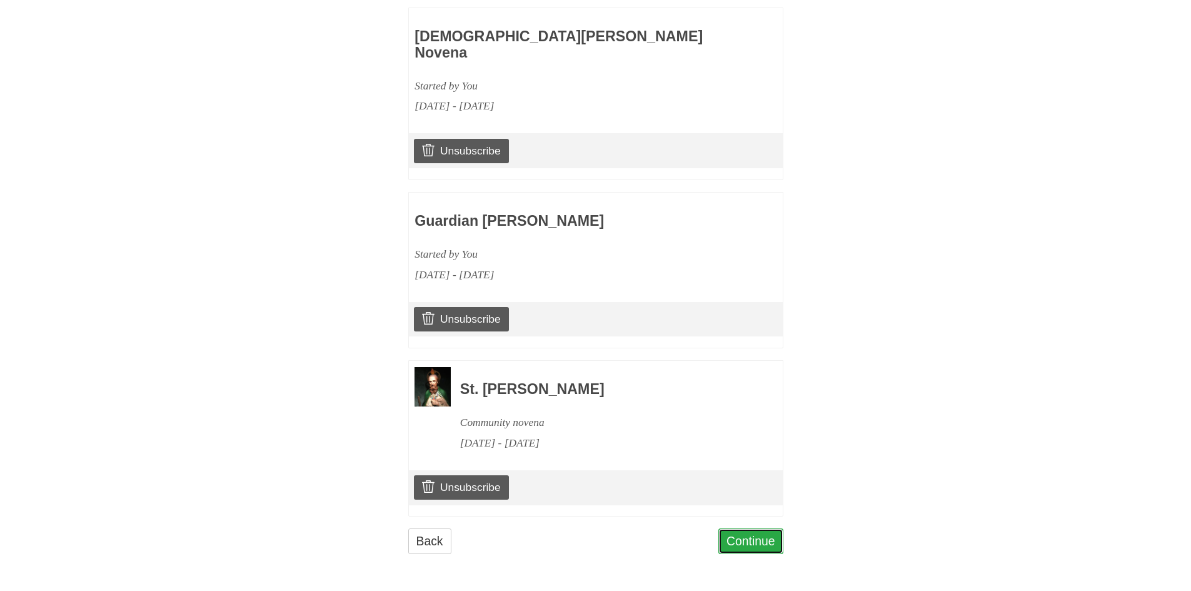
click at [751, 541] on link "Continue" at bounding box center [750, 541] width 65 height 26
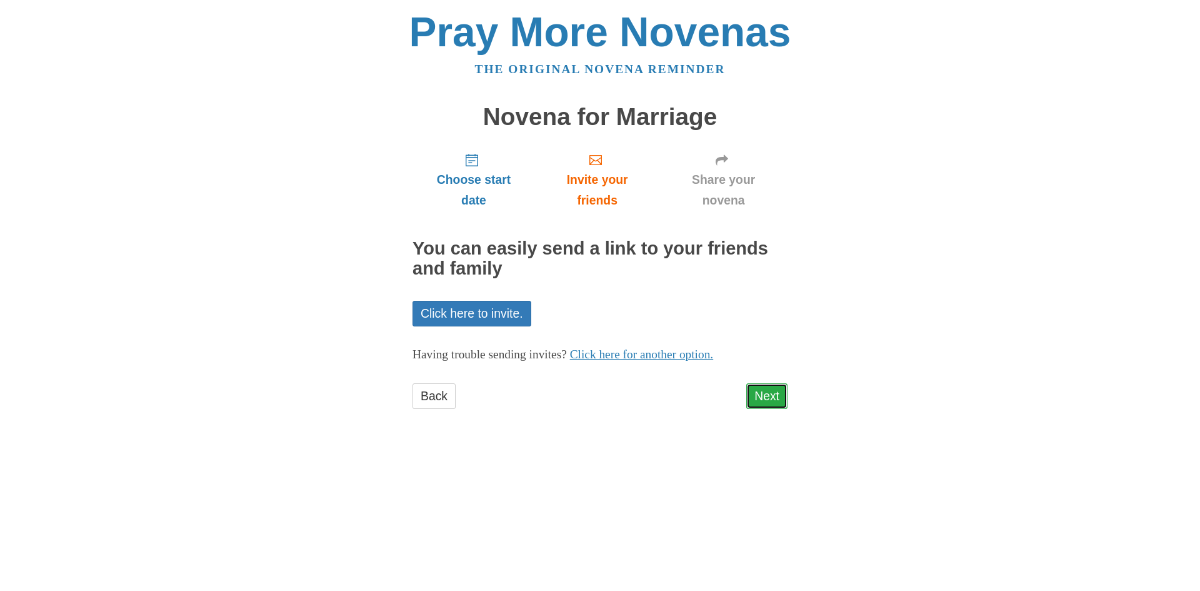
click at [767, 398] on link "Next" at bounding box center [767, 396] width 41 height 26
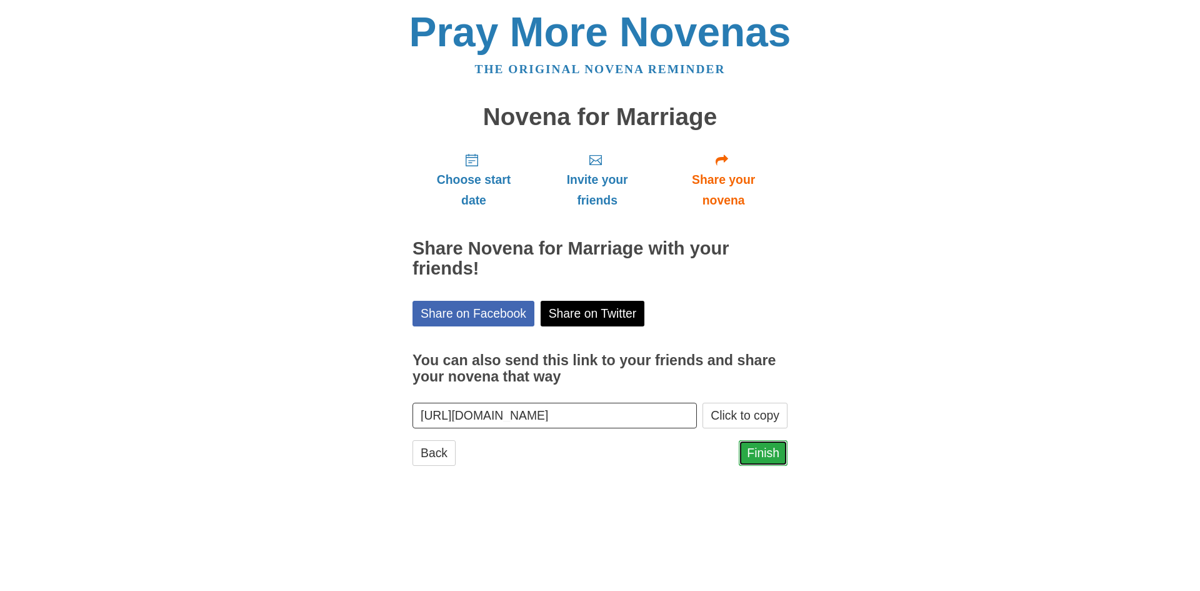
click at [758, 455] on link "Finish" at bounding box center [763, 453] width 49 height 26
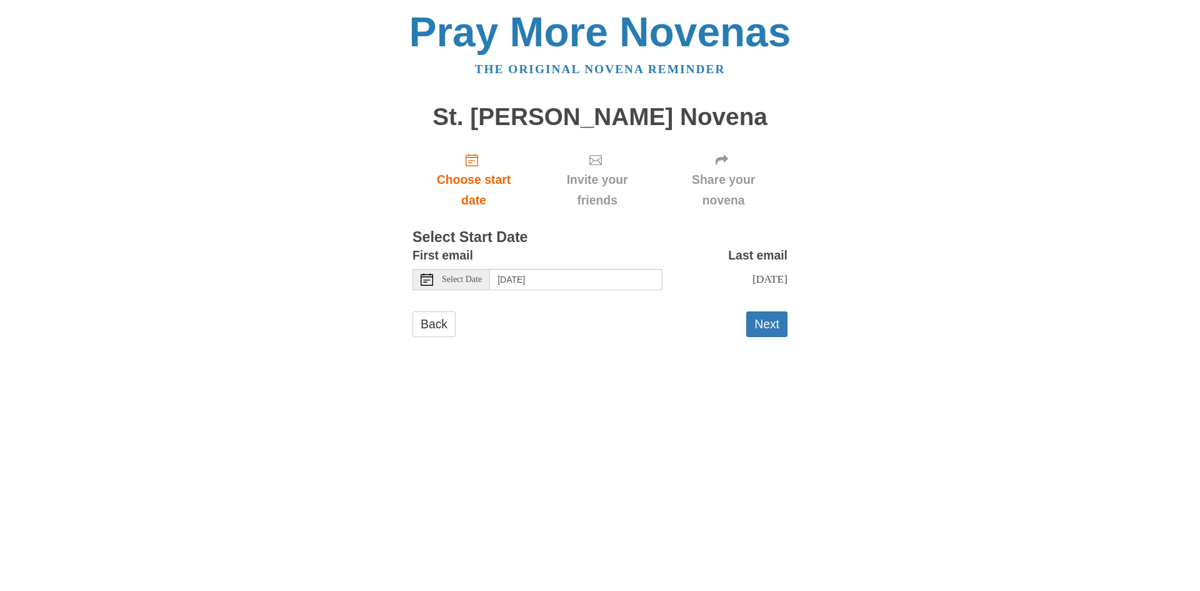
click at [482, 283] on span "Select Date" at bounding box center [462, 279] width 40 height 9
click at [773, 321] on button "Next" at bounding box center [767, 324] width 41 height 26
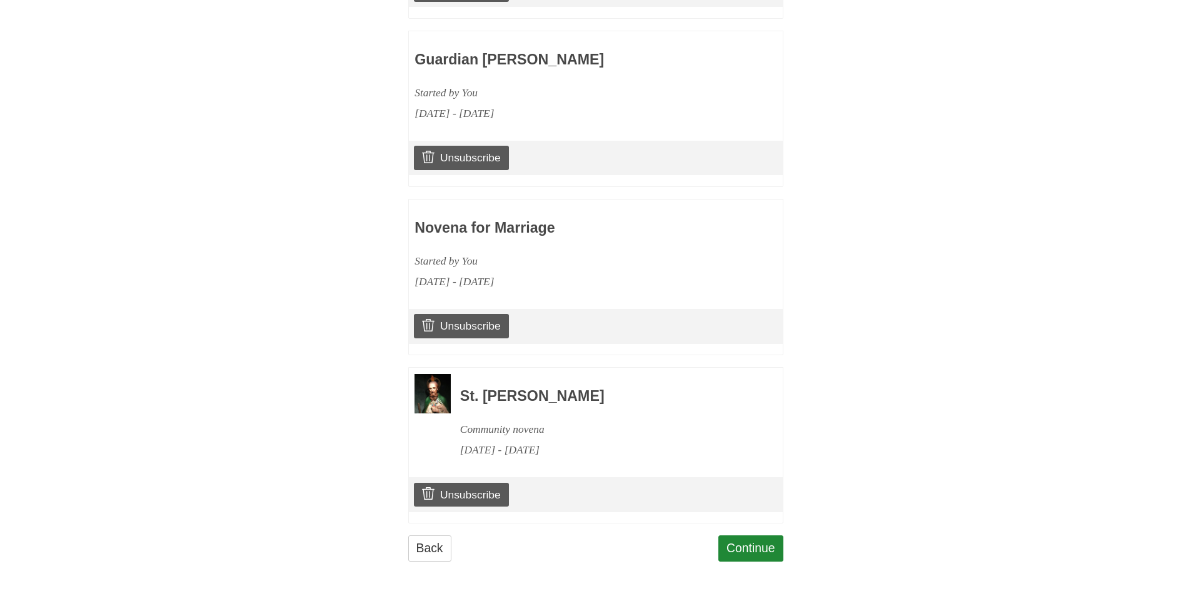
scroll to position [1267, 0]
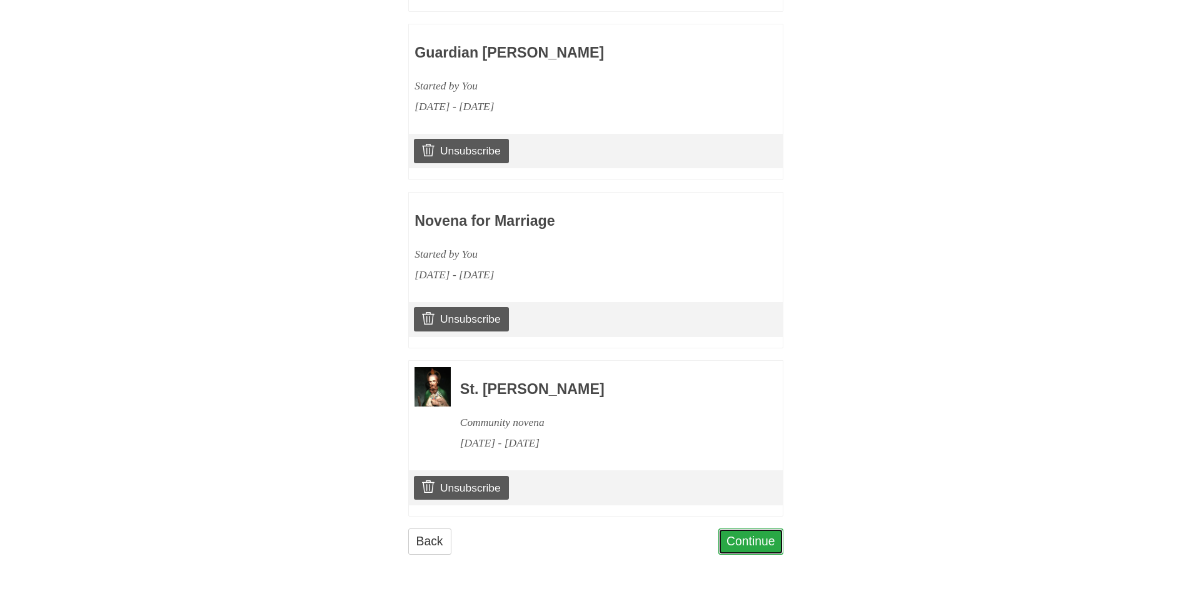
click at [753, 536] on link "Continue" at bounding box center [750, 541] width 65 height 26
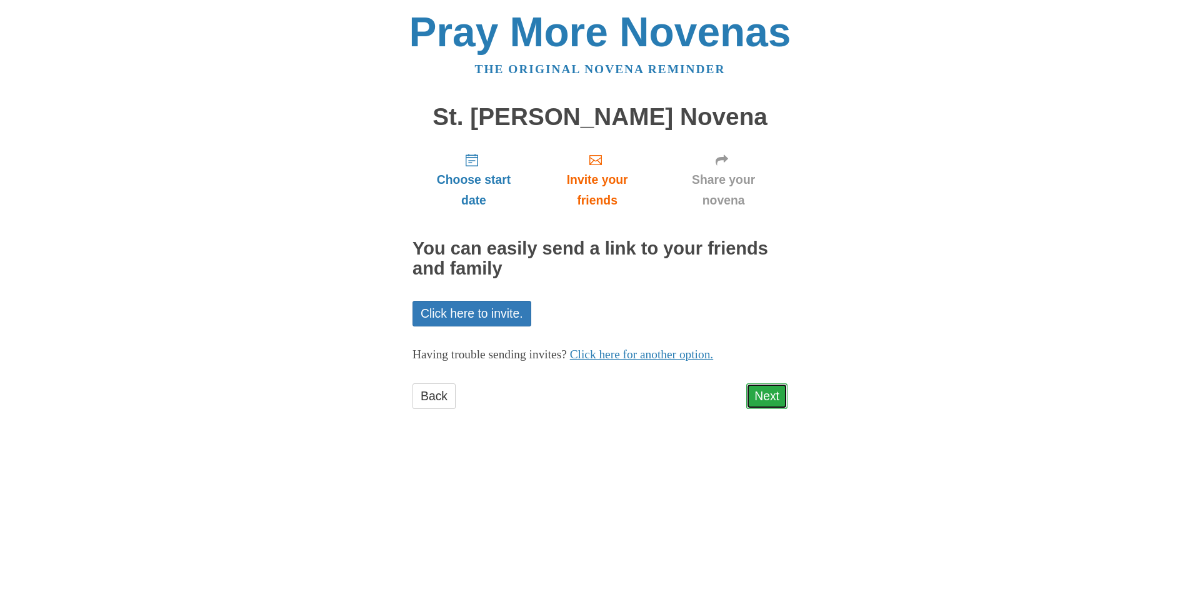
click at [773, 392] on link "Next" at bounding box center [767, 396] width 41 height 26
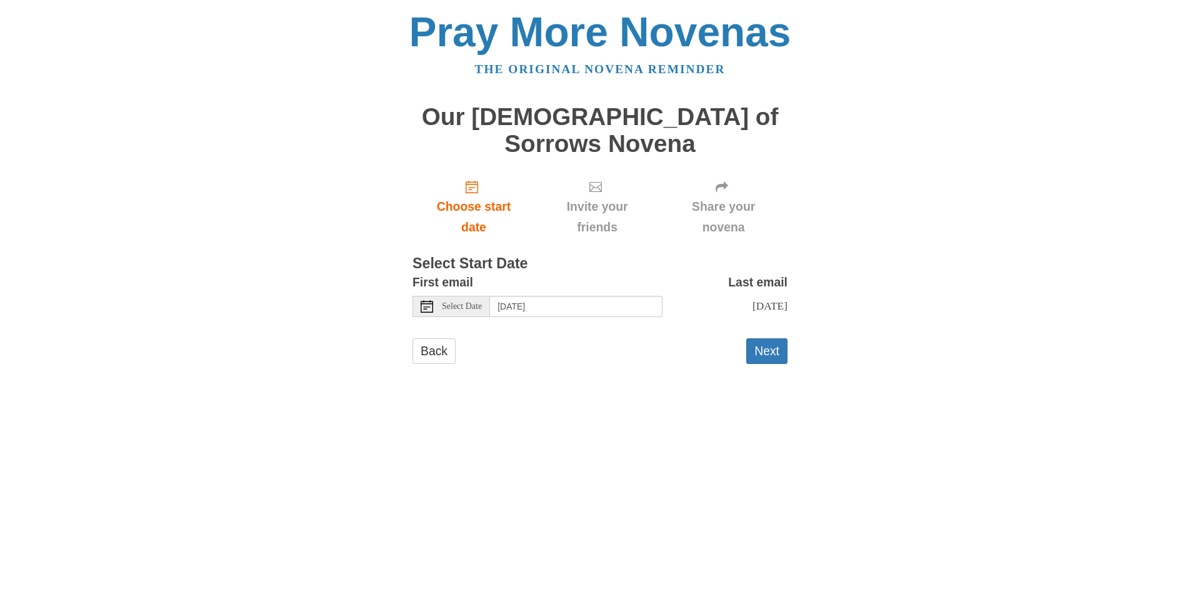
click at [482, 302] on span "Select Date" at bounding box center [462, 306] width 40 height 9
click at [764, 338] on button "Next" at bounding box center [767, 351] width 41 height 26
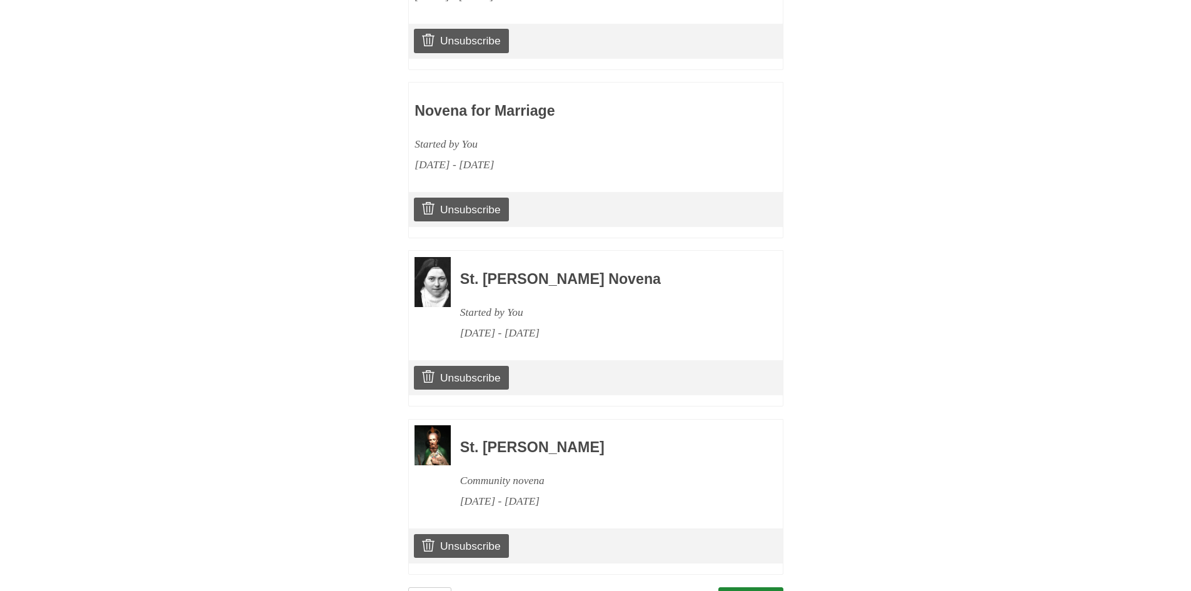
scroll to position [1436, 0]
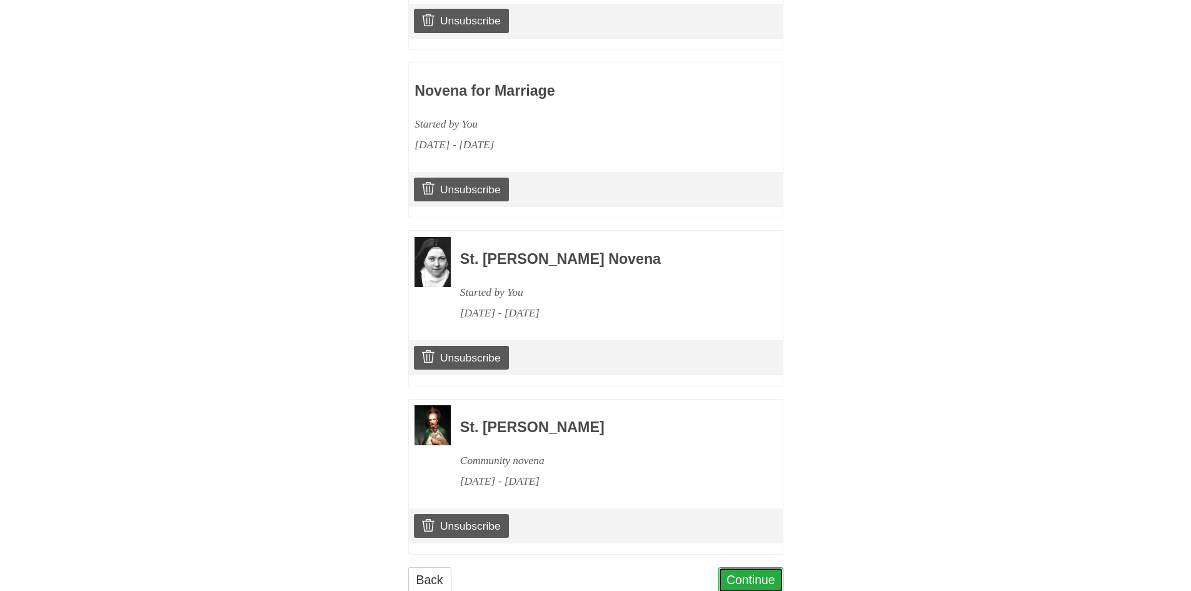
click at [755, 567] on link "Continue" at bounding box center [750, 580] width 65 height 26
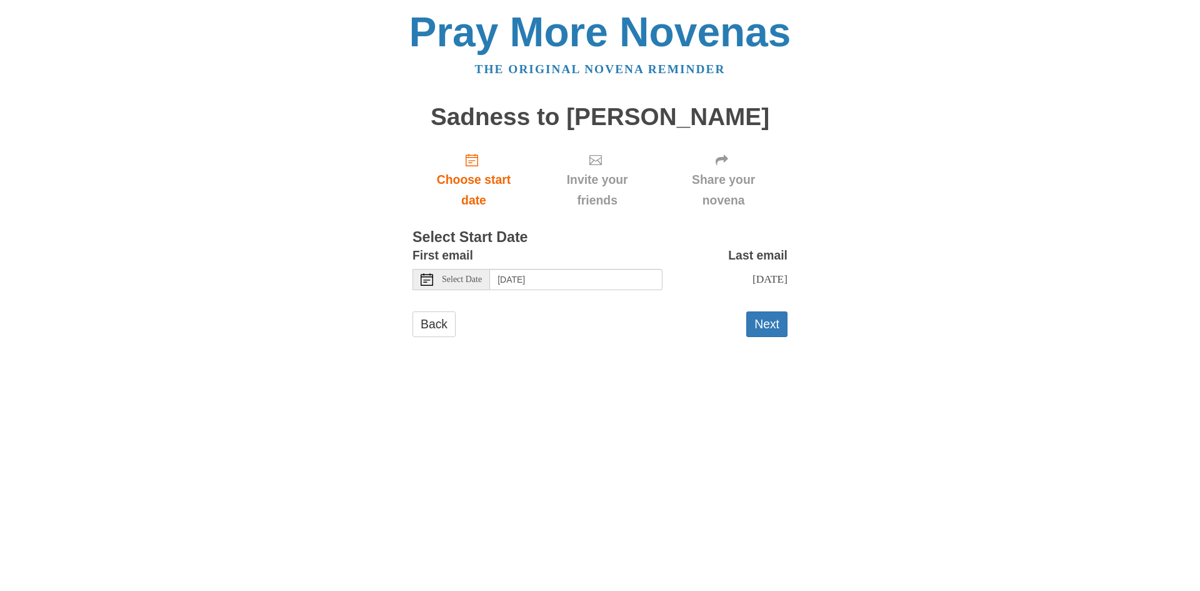
click at [471, 281] on span "Select Date" at bounding box center [462, 279] width 40 height 9
click at [768, 326] on button "Next" at bounding box center [767, 324] width 41 height 26
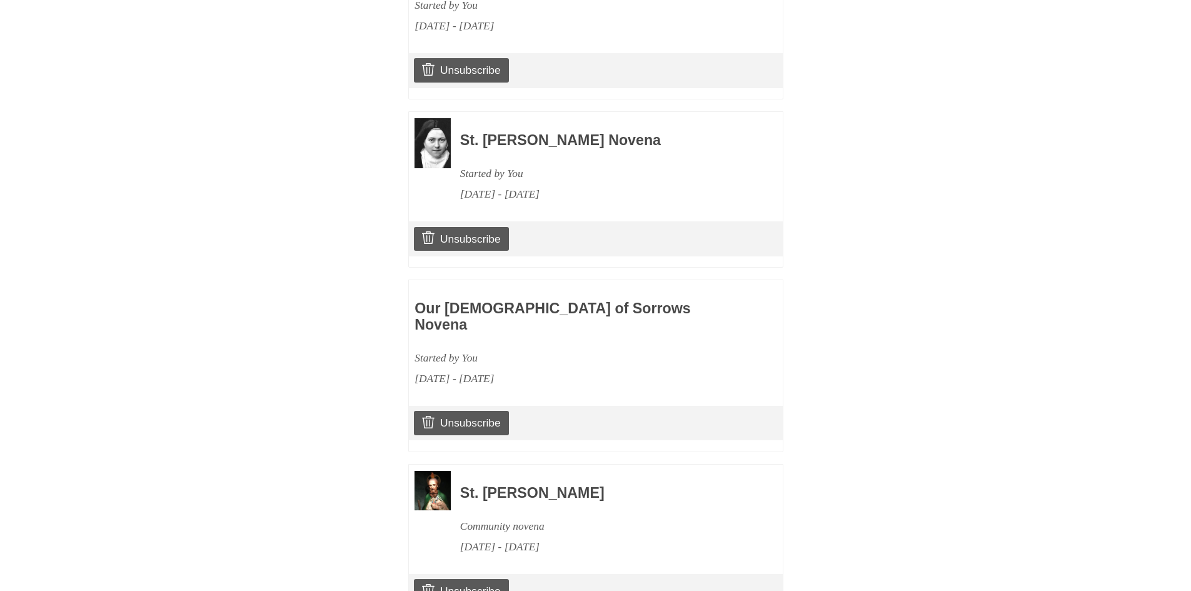
scroll to position [1604, 0]
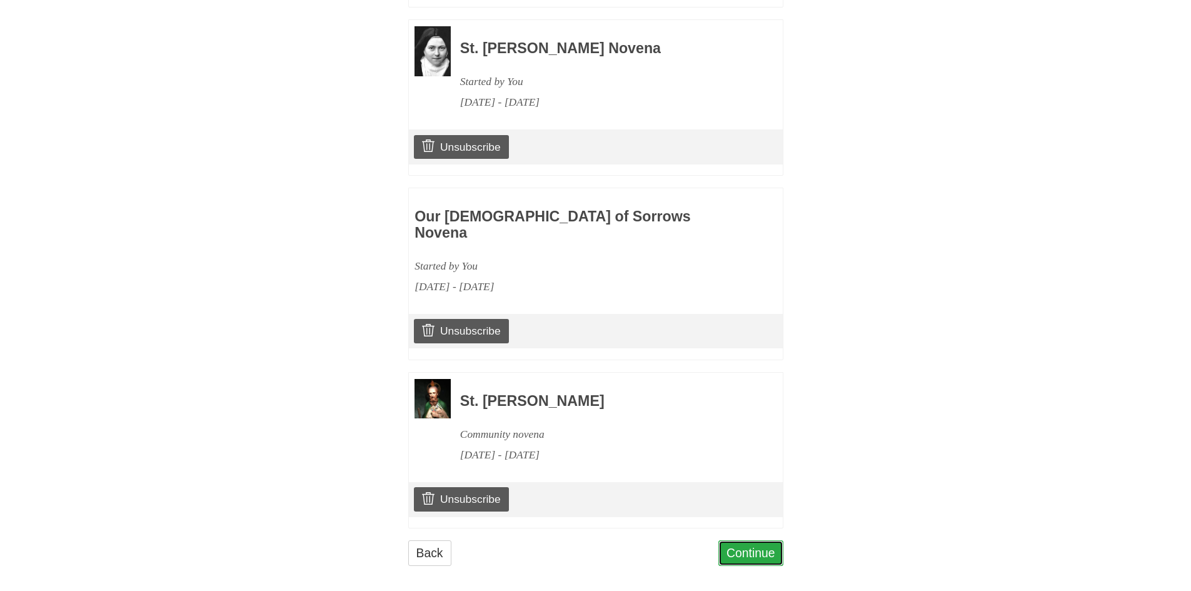
click at [732, 540] on link "Continue" at bounding box center [750, 553] width 65 height 26
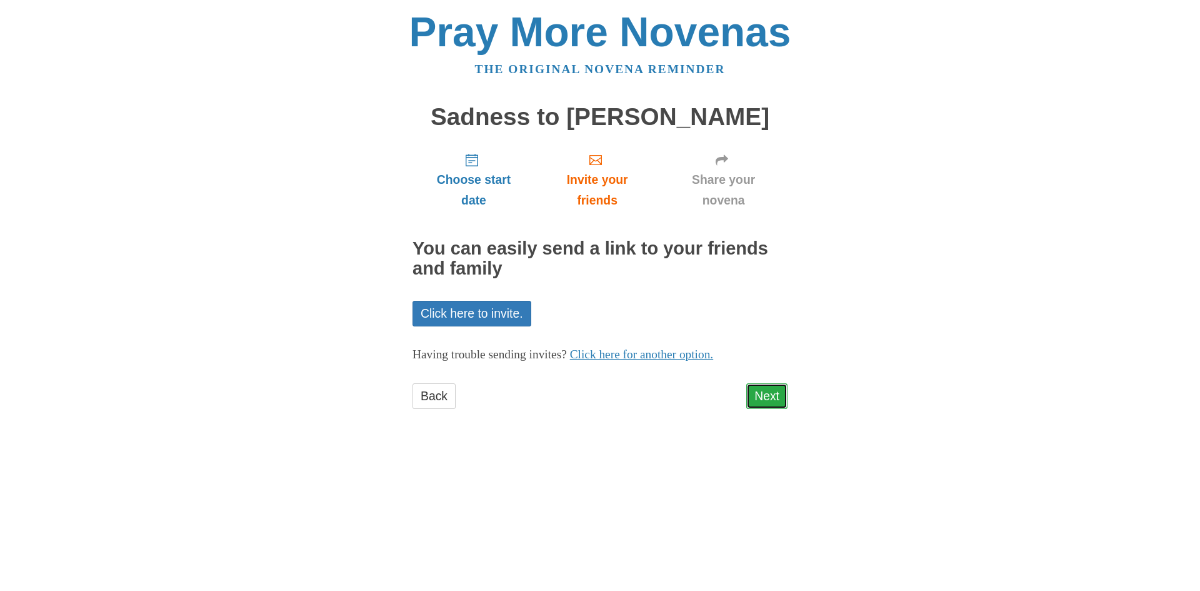
click at [777, 398] on link "Next" at bounding box center [767, 396] width 41 height 26
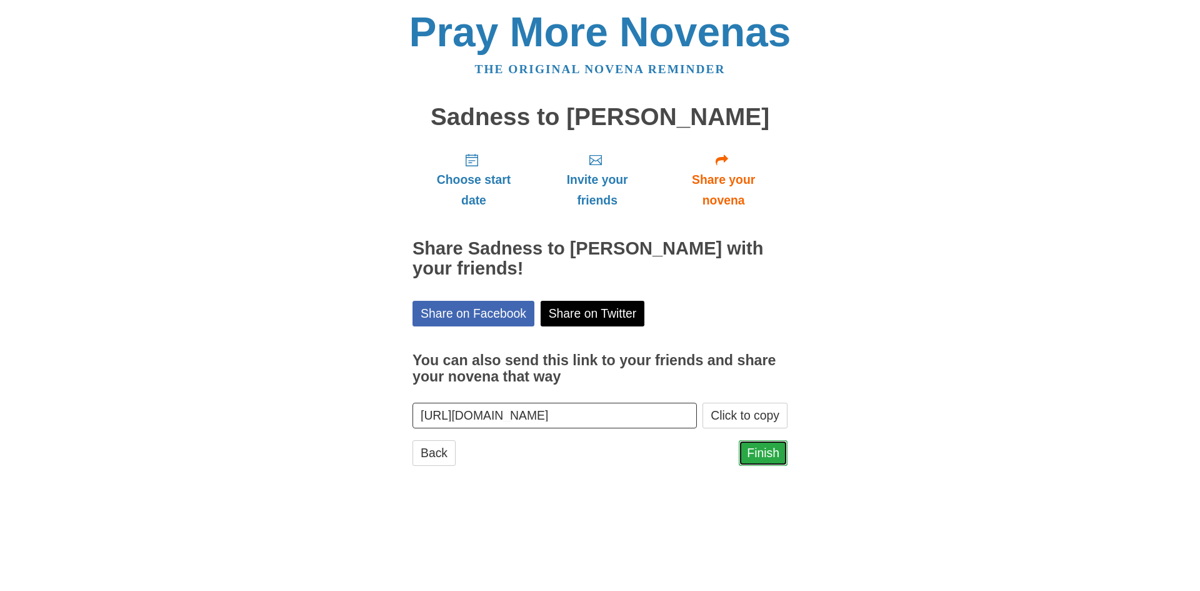
click at [757, 450] on link "Finish" at bounding box center [763, 453] width 49 height 26
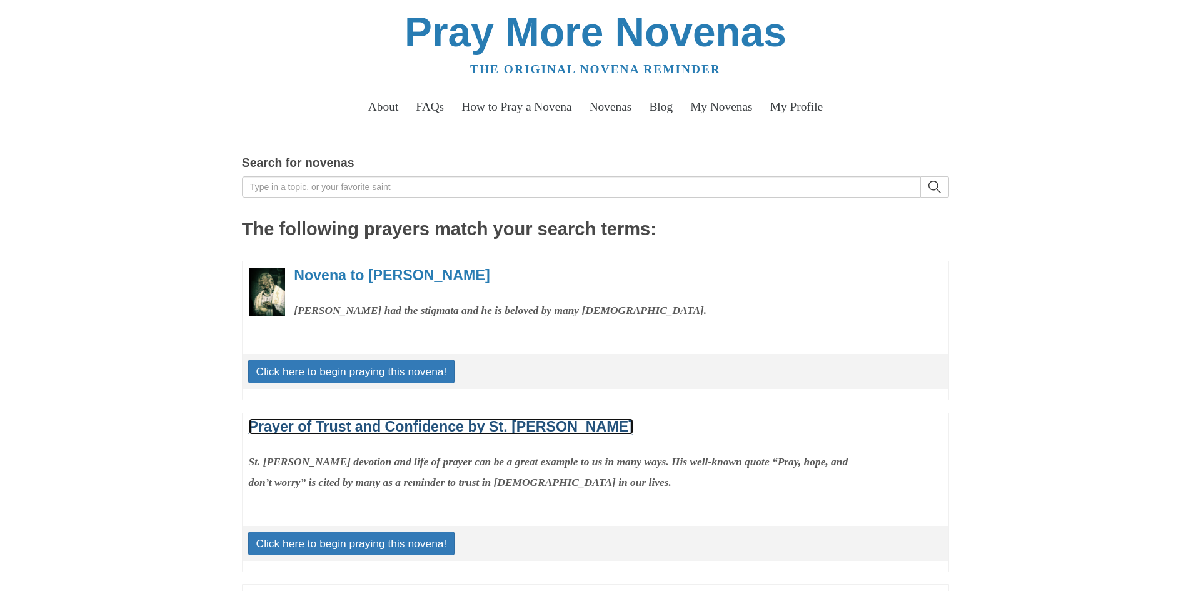
click at [373, 423] on link "Prayer of Trust and Confidence by St. [PERSON_NAME]" at bounding box center [441, 426] width 385 height 16
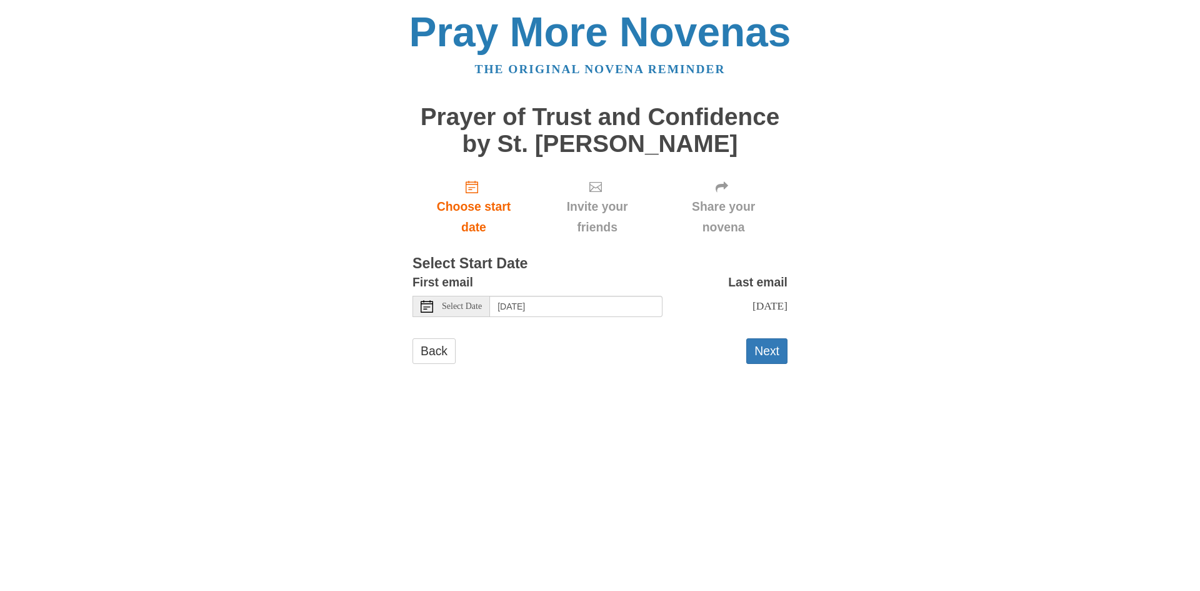
click at [482, 306] on span "Select Date" at bounding box center [462, 306] width 40 height 9
click at [770, 353] on button "Next" at bounding box center [767, 351] width 41 height 26
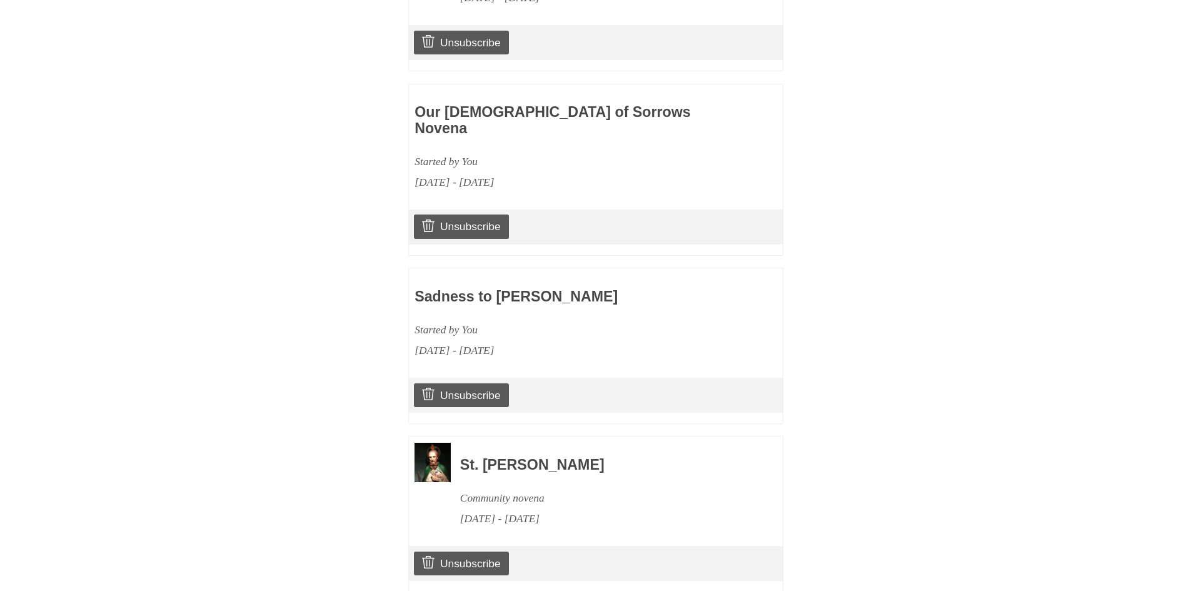
scroll to position [1815, 0]
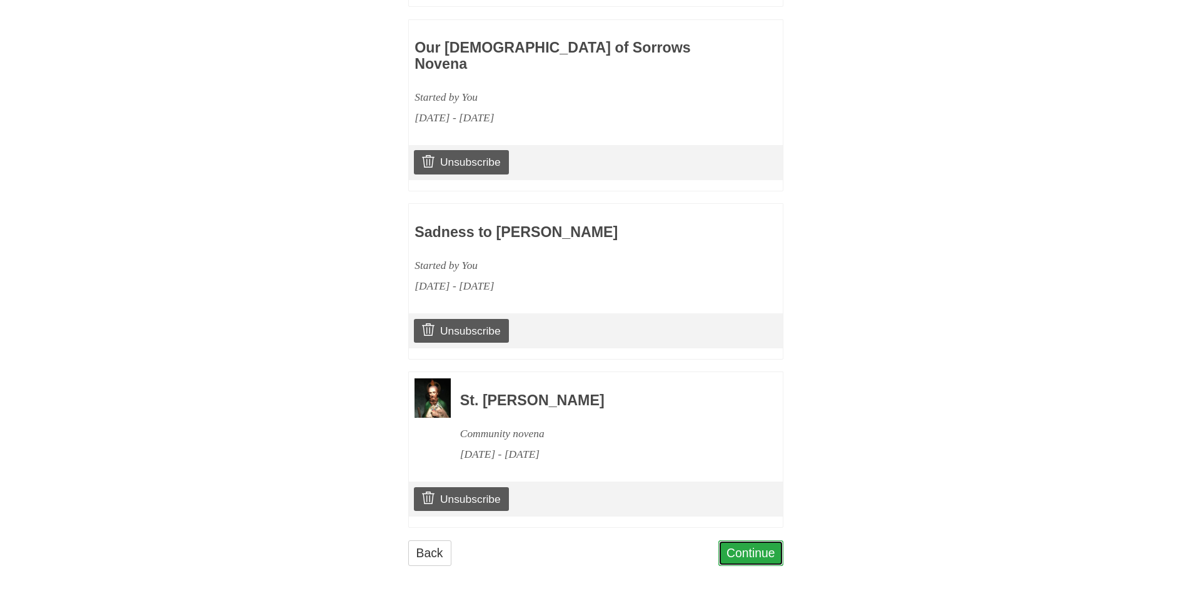
click at [751, 545] on link "Continue" at bounding box center [750, 553] width 65 height 26
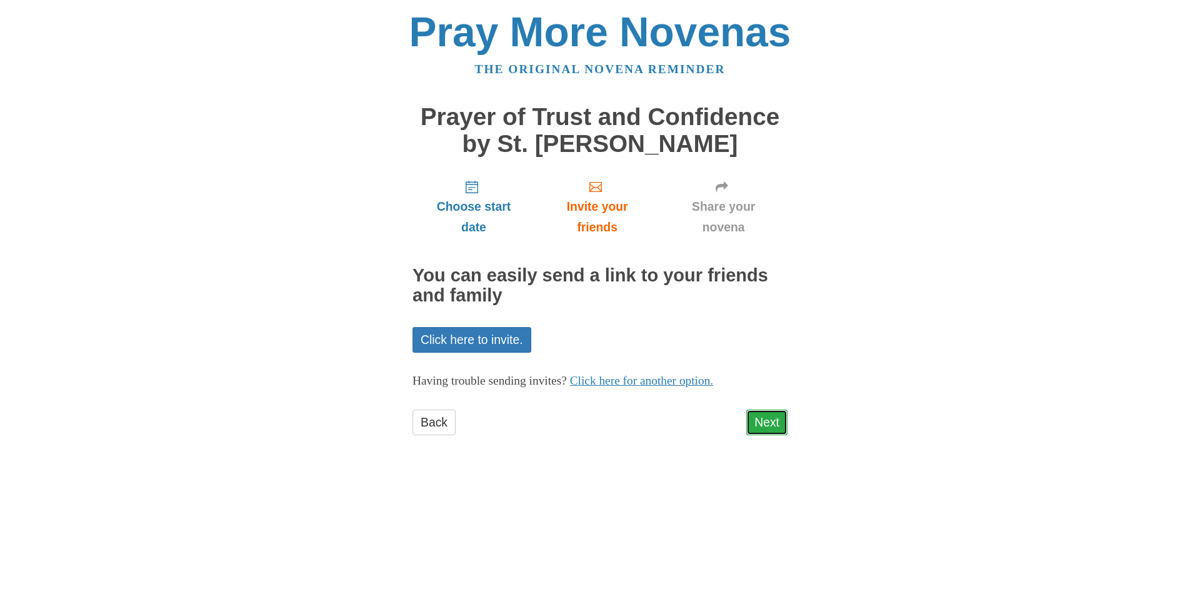
click at [758, 423] on link "Next" at bounding box center [767, 423] width 41 height 26
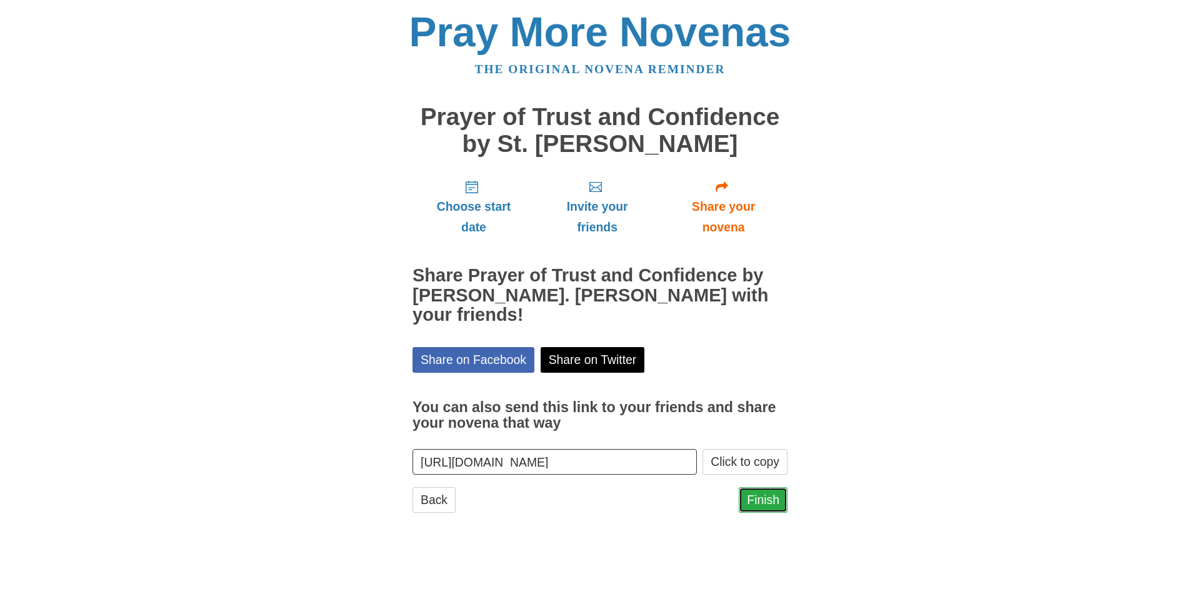
click at [758, 487] on link "Finish" at bounding box center [763, 500] width 49 height 26
